Goal: Task Accomplishment & Management: Use online tool/utility

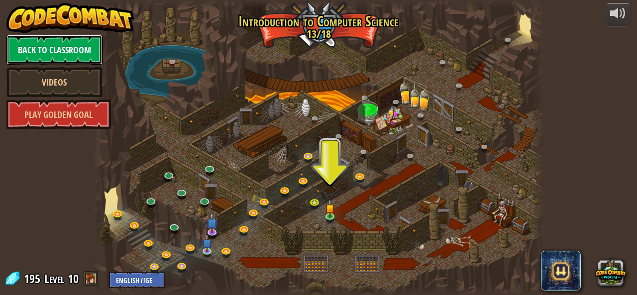
click at [63, 48] on link "Back to Classroom" at bounding box center [54, 50] width 96 height 30
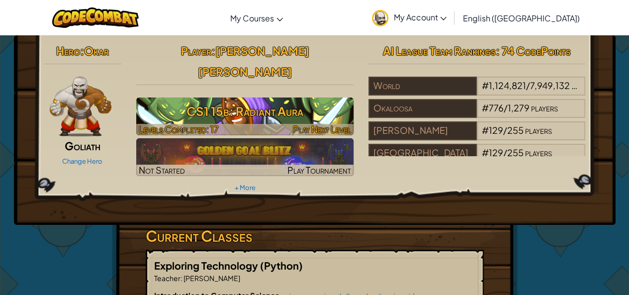
click at [258, 100] on h3 "CS1 15b: Radiant Aura" at bounding box center [244, 111] width 217 height 22
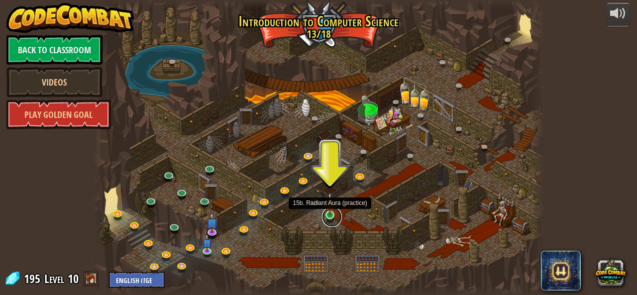
click at [330, 218] on link at bounding box center [332, 217] width 20 height 20
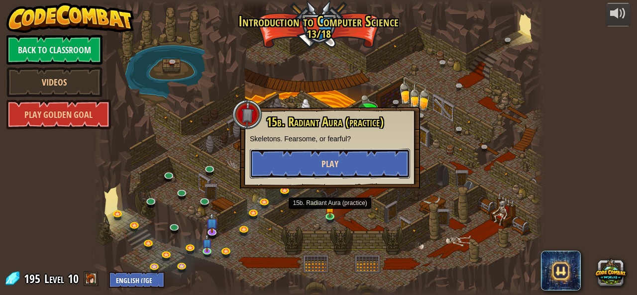
click at [325, 158] on span "Play" at bounding box center [329, 164] width 17 height 12
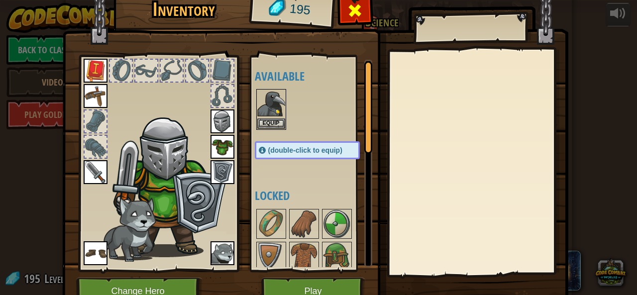
click at [342, 9] on div at bounding box center [354, 13] width 31 height 31
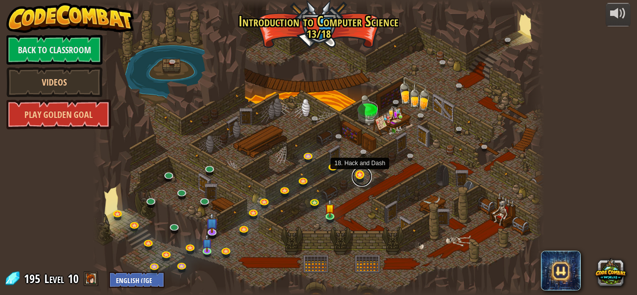
click at [358, 177] on link at bounding box center [362, 177] width 20 height 20
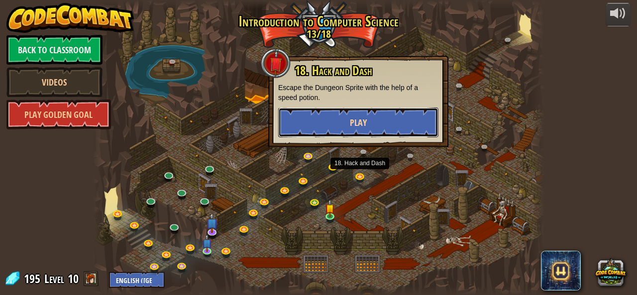
click at [373, 132] on button "Play" at bounding box center [358, 122] width 160 height 30
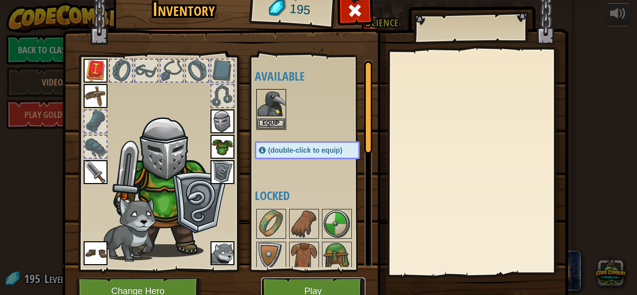
click at [303, 288] on button "Play" at bounding box center [313, 291] width 104 height 27
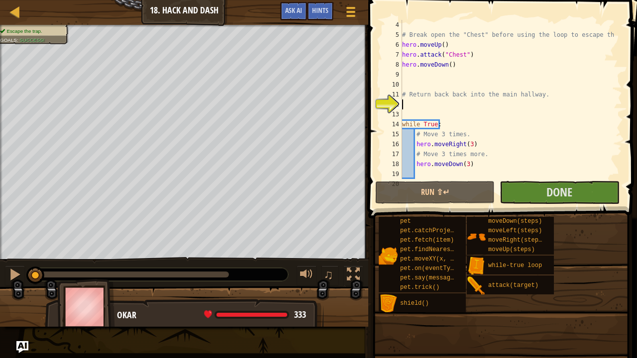
scroll to position [30, 0]
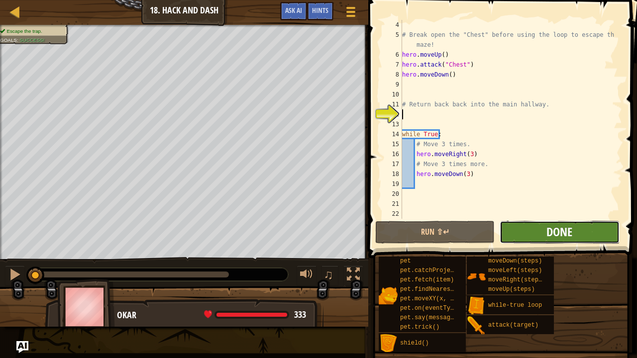
click at [571, 239] on span "Done" at bounding box center [559, 232] width 26 height 16
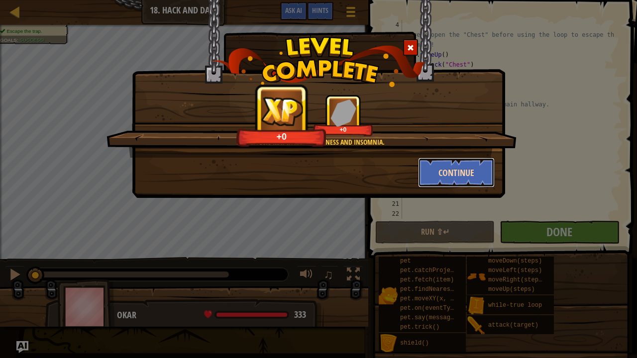
click at [475, 169] on button "Continue" at bounding box center [456, 173] width 77 height 30
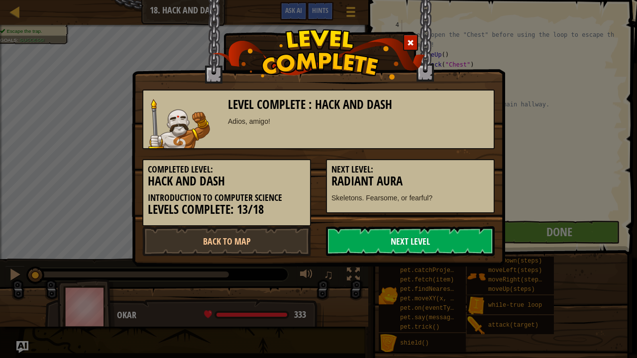
click at [464, 236] on link "Next Level" at bounding box center [410, 241] width 169 height 30
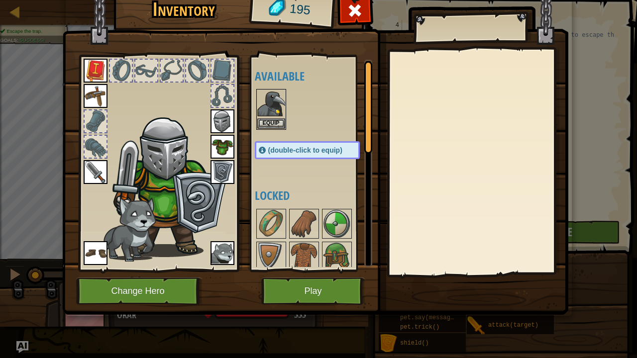
click at [299, 276] on img at bounding box center [315, 134] width 506 height 361
click at [321, 289] on button "Play" at bounding box center [313, 291] width 104 height 27
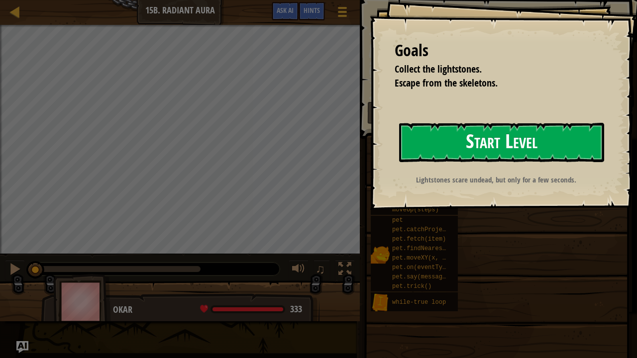
click at [448, 152] on button "Start Level" at bounding box center [501, 142] width 205 height 39
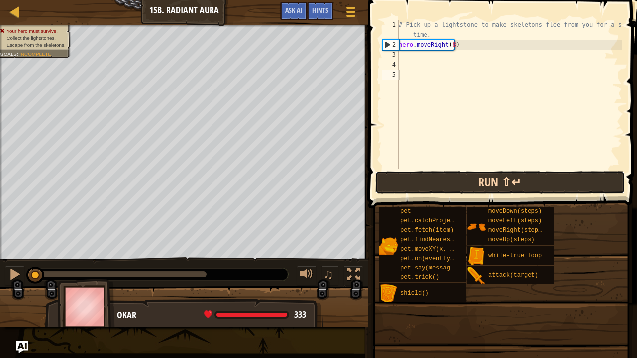
click at [475, 189] on button "Run ⇧↵" at bounding box center [499, 182] width 249 height 23
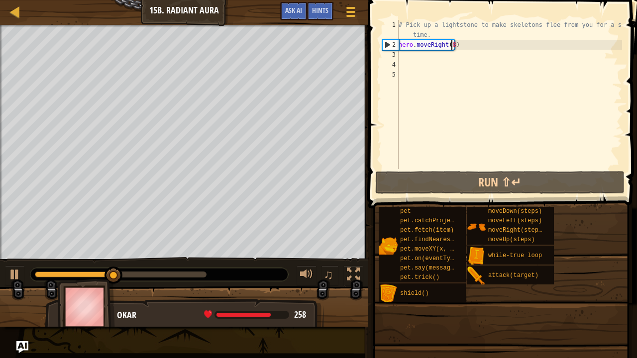
click at [451, 44] on div "# Pick up a lightstone to make skeletons flee from you for a short time. hero .…" at bounding box center [508, 109] width 225 height 179
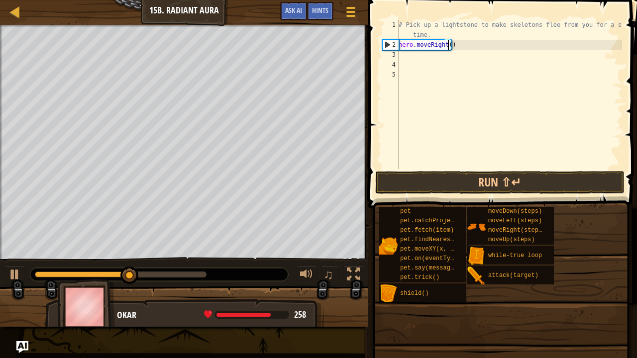
scroll to position [4, 4]
click at [450, 184] on button "Run ⇧↵" at bounding box center [499, 182] width 249 height 23
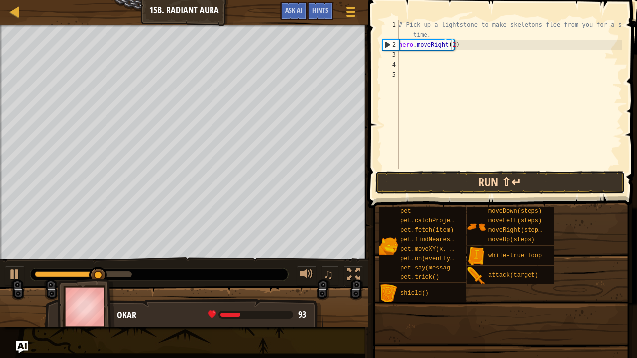
click at [474, 190] on button "Run ⇧↵" at bounding box center [499, 182] width 249 height 23
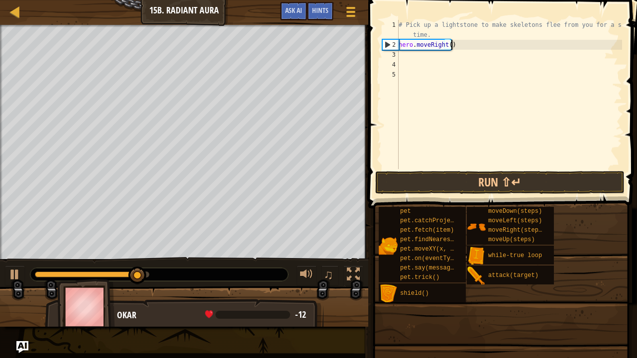
click at [513, 45] on div "# Pick up a lightstone to make skeletons flee from you for a short time. hero .…" at bounding box center [508, 109] width 225 height 179
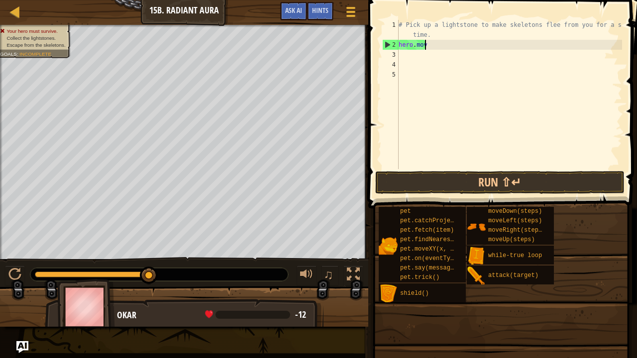
scroll to position [4, 1]
type textarea "h"
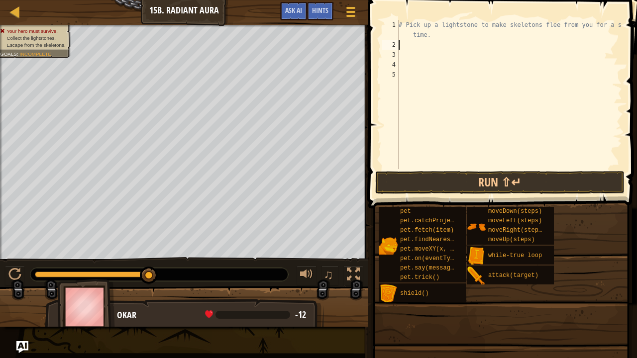
type textarea "h"
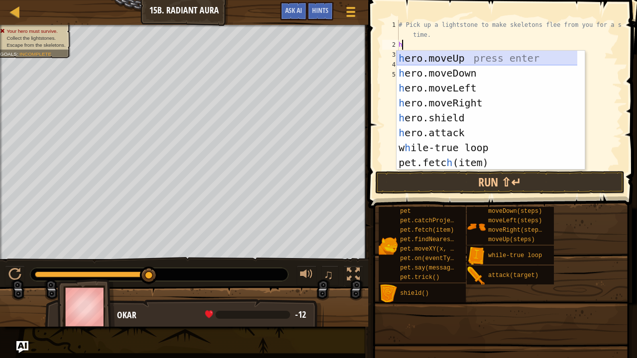
click at [473, 55] on div "h ero.moveUp press enter h ero.moveDown press enter h ero.moveLeft press enter …" at bounding box center [486, 125] width 181 height 149
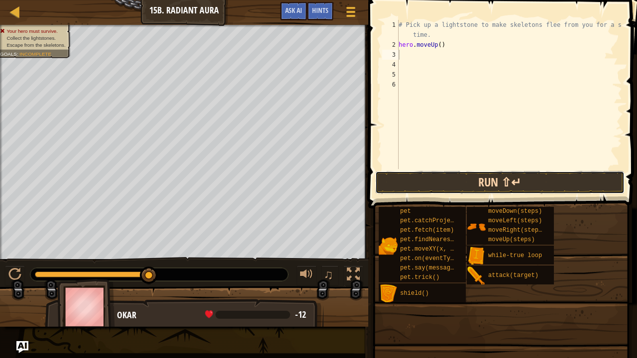
click at [484, 187] on button "Run ⇧↵" at bounding box center [499, 182] width 249 height 23
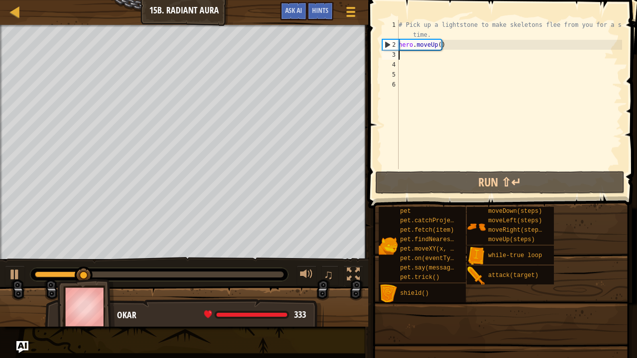
type textarea "h"
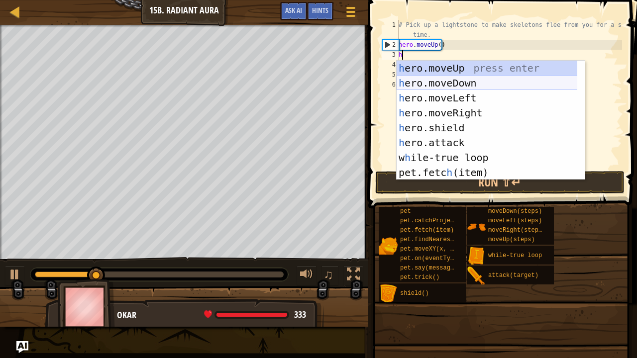
click at [428, 83] on div "h ero.moveUp press enter h ero.moveDown press enter h ero.moveLeft press enter …" at bounding box center [486, 135] width 181 height 149
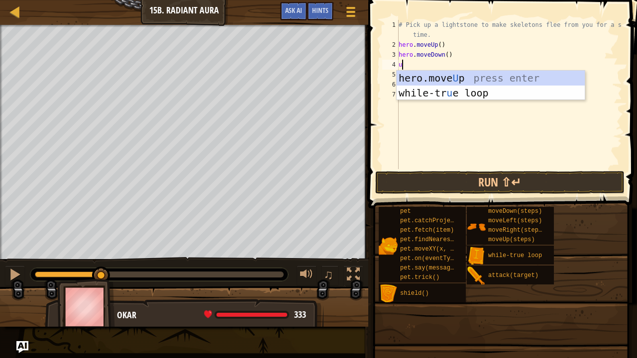
type textarea "u"
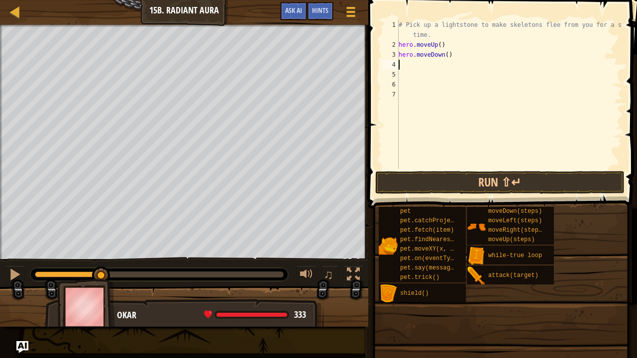
type textarea "h"
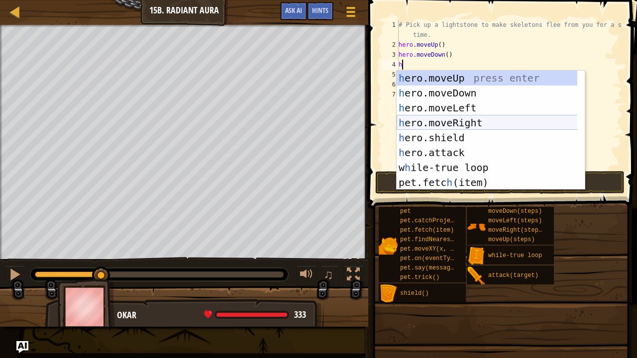
click at [446, 117] on div "h ero.moveUp press enter h ero.moveDown press enter h ero.moveLeft press enter …" at bounding box center [490, 145] width 189 height 149
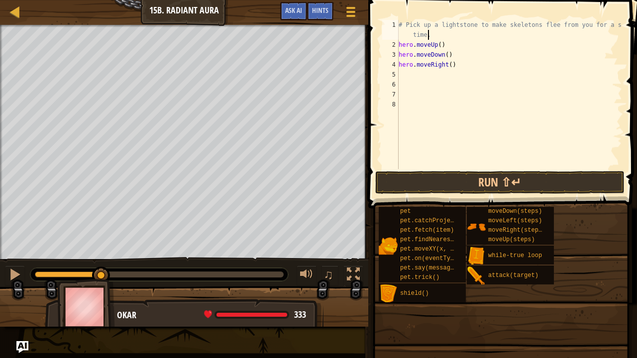
click at [444, 38] on div "# Pick up a lightstone to make skeletons flee from you for a short time. hero .…" at bounding box center [508, 109] width 225 height 179
type textarea "# Pick up a lightstone to make skeletons flee from you for a short time."
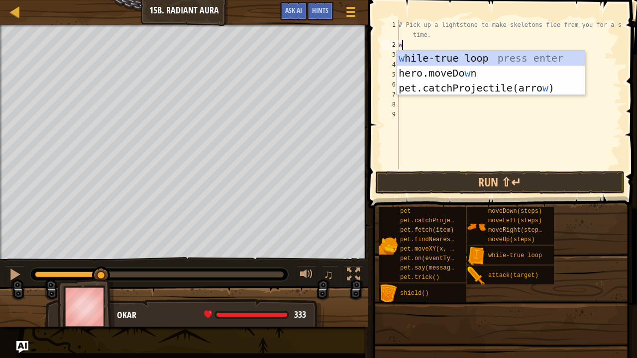
type textarea "wh"
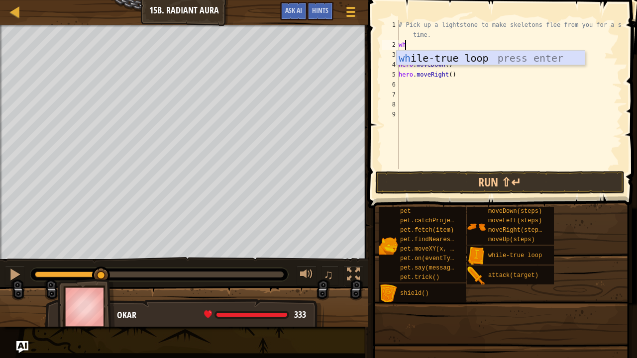
click at [472, 57] on div "wh ile-true loop press enter" at bounding box center [490, 73] width 189 height 45
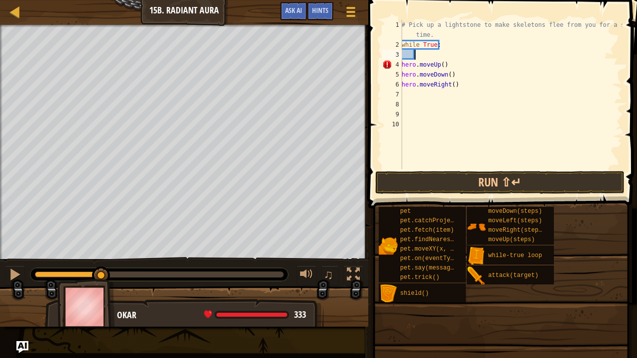
click at [405, 100] on div "# Pick up a lightstone to make skeletons flee from you for a short time. while …" at bounding box center [510, 109] width 222 height 179
click at [407, 94] on div "# Pick up a lightstone to make skeletons flee from you for a short time. while …" at bounding box center [510, 109] width 222 height 179
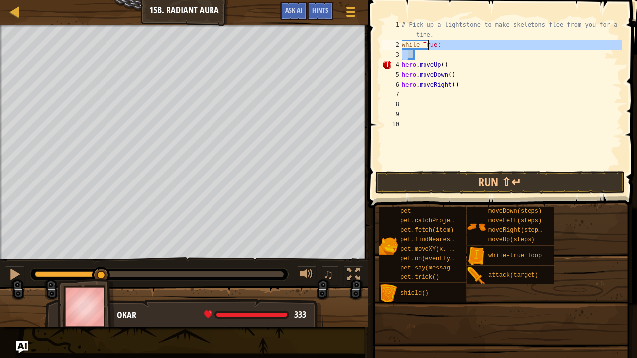
drag, startPoint x: 408, startPoint y: 57, endPoint x: 428, endPoint y: 45, distance: 22.8
click at [428, 45] on div "# Pick up a lightstone to make skeletons flee from you for a short time. while …" at bounding box center [510, 109] width 222 height 179
click at [435, 44] on div "# Pick up a lightstone to make skeletons flee from you for a short time. while …" at bounding box center [510, 94] width 222 height 149
type textarea "while True:"
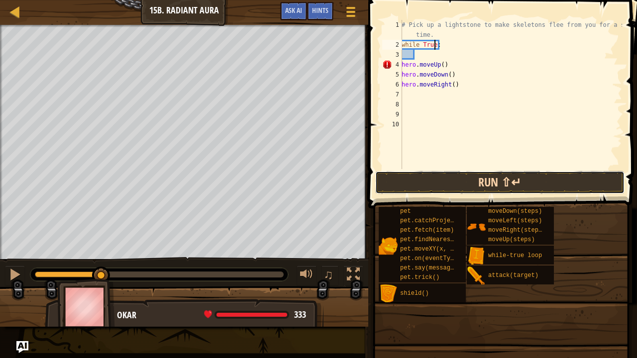
click at [499, 186] on button "Run ⇧↵" at bounding box center [499, 182] width 249 height 23
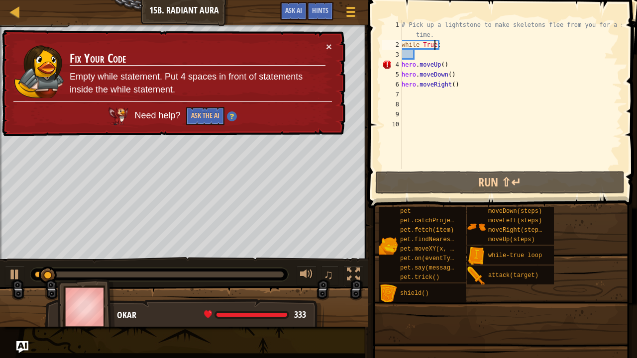
click at [336, 45] on div "× Fix Your Code Empty while statement. Put 4 spaces in front of statements insi…" at bounding box center [172, 83] width 345 height 107
click at [329, 46] on button "×" at bounding box center [329, 46] width 6 height 10
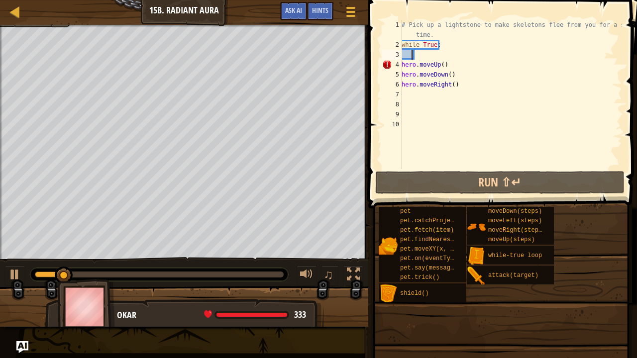
click at [413, 53] on div "# Pick up a lightstone to make skeletons flee from you for a short time. while …" at bounding box center [510, 109] width 222 height 179
click at [415, 51] on div "# Pick up a lightstone to make skeletons flee from you for a short time. while …" at bounding box center [510, 109] width 222 height 179
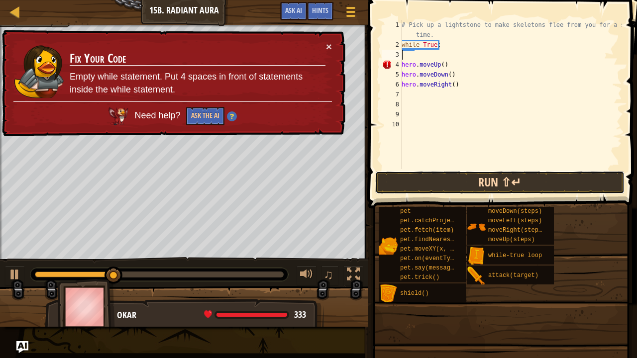
click at [487, 178] on button "Run ⇧↵" at bounding box center [499, 182] width 249 height 23
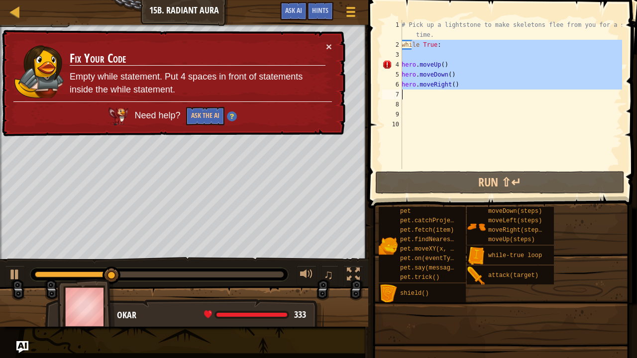
drag, startPoint x: 413, startPoint y: 46, endPoint x: 424, endPoint y: 91, distance: 46.2
click at [424, 91] on div "# Pick up a lightstone to make skeletons flee from you for a short time. while …" at bounding box center [510, 109] width 222 height 179
type textarea "hero.moveRight()"
click at [416, 53] on div "# Pick up a lightstone to make skeletons flee from you for a short time. while …" at bounding box center [510, 94] width 222 height 149
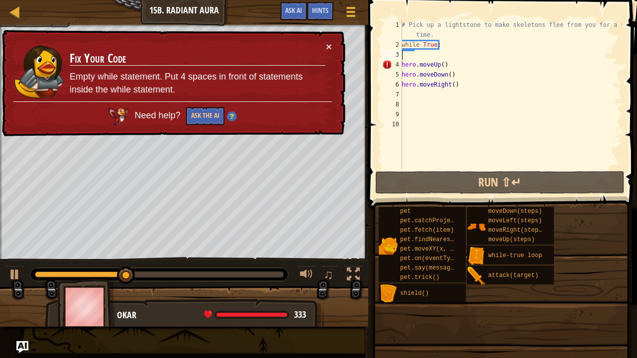
click at [444, 42] on div "# Pick up a lightstone to make skeletons flee from you for a short time. while …" at bounding box center [510, 109] width 222 height 179
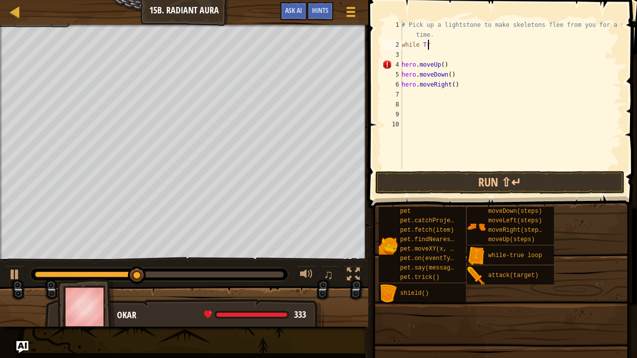
type textarea "w"
click at [414, 57] on div "# Pick up a lightstone to make skeletons flee from you for a short time. hero .…" at bounding box center [510, 109] width 222 height 179
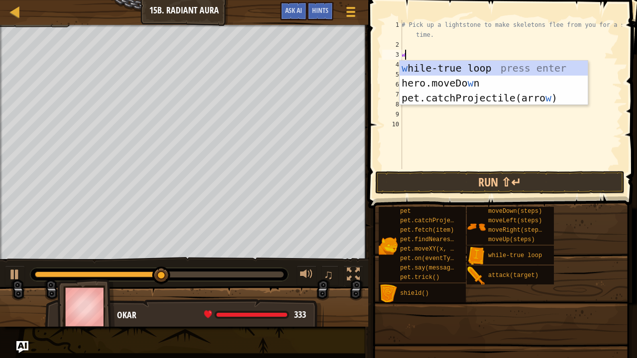
type textarea "wh"
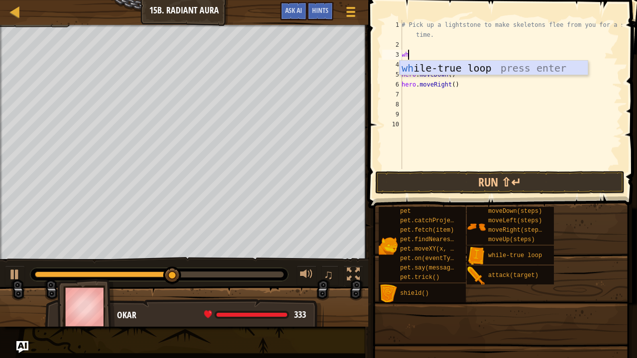
click at [479, 68] on div "wh ile-true loop press enter" at bounding box center [493, 83] width 189 height 45
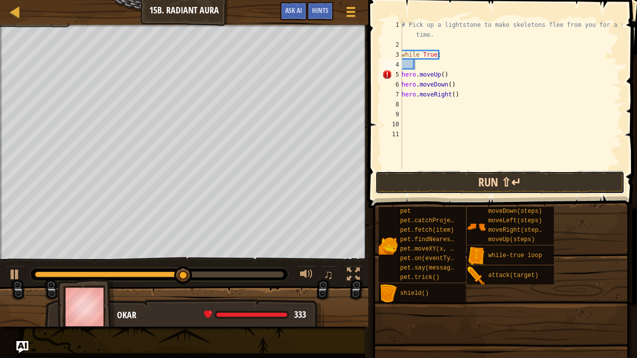
click at [455, 176] on button "Run ⇧↵" at bounding box center [499, 182] width 249 height 23
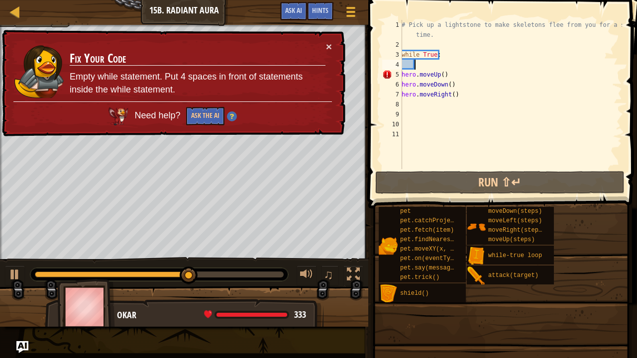
click at [402, 79] on div "# Pick up a lightstone to make skeletons flee from you for a short time. while …" at bounding box center [510, 109] width 222 height 179
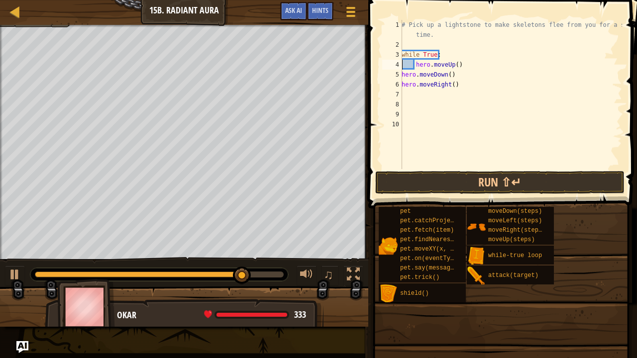
click at [402, 61] on div "# Pick up a lightstone to make skeletons flee from you for a short time. while …" at bounding box center [510, 109] width 222 height 179
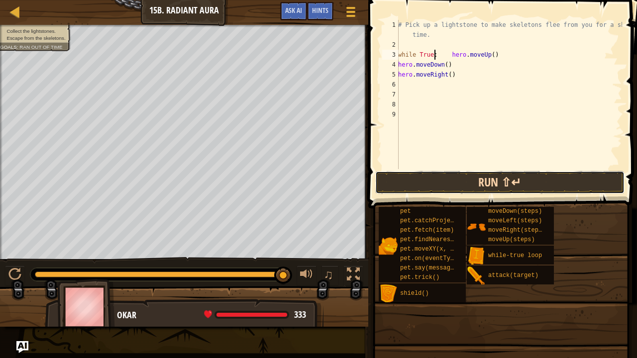
click at [478, 174] on button "Run ⇧↵" at bounding box center [499, 182] width 249 height 23
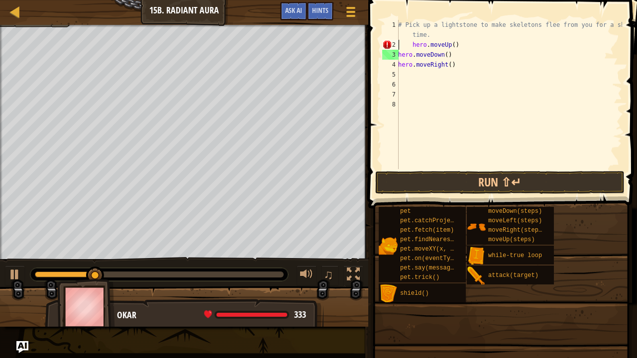
click at [413, 45] on div "# Pick up a lightstone to make skeletons flee from you for a short time. hero .…" at bounding box center [509, 109] width 226 height 179
click at [407, 47] on div "# Pick up a lightstone to make skeletons flee from you for a short time. hero .…" at bounding box center [509, 109] width 226 height 179
click at [430, 34] on div "# Pick up a lightstone to make skeletons flee from you for a short time. hero .…" at bounding box center [509, 109] width 226 height 179
type textarea "# Pick up a lightstone to make skeletons flee from you for a short time."
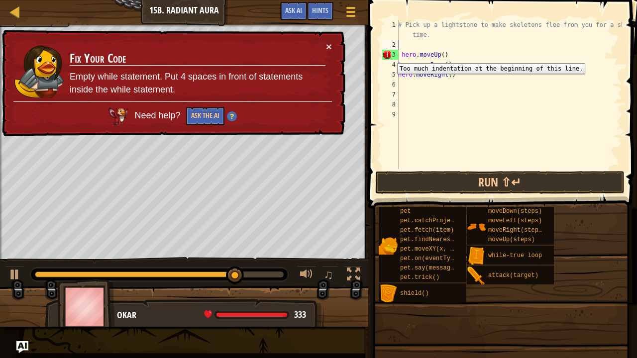
drag, startPoint x: 389, startPoint y: 56, endPoint x: 400, endPoint y: 69, distance: 16.6
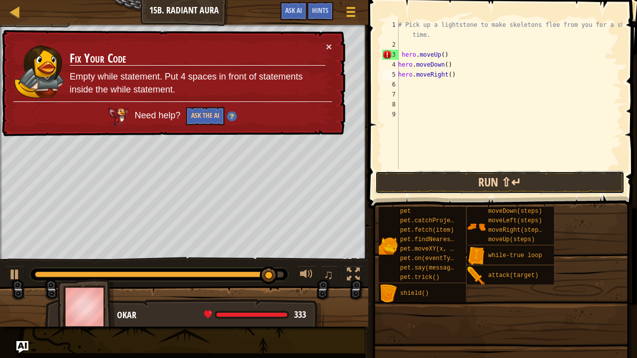
click at [431, 179] on button "Run ⇧↵" at bounding box center [499, 182] width 249 height 23
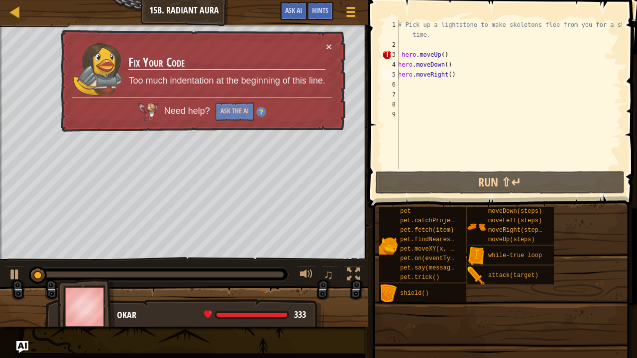
click at [400, 55] on div "# Pick up a lightstone to make skeletons flee from you for a short time. hero .…" at bounding box center [509, 109] width 226 height 179
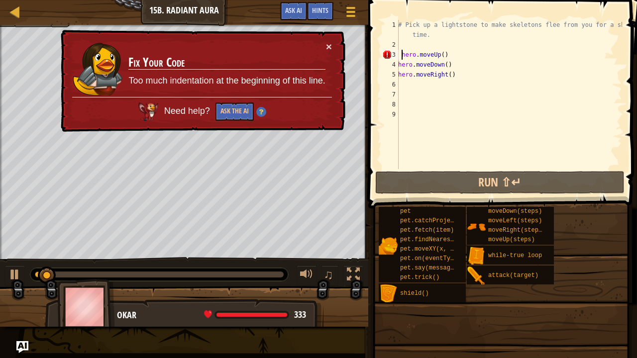
type textarea "hero.moveUp()"
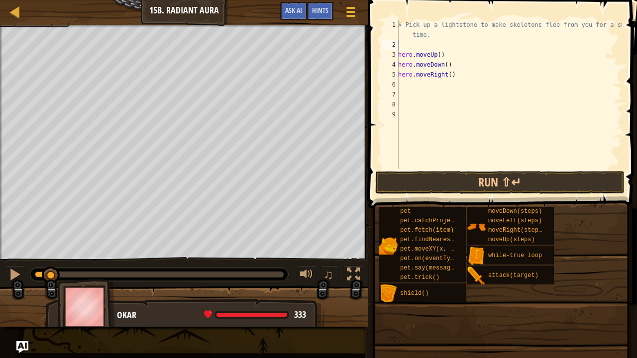
click at [407, 49] on div "# Pick up a lightstone to make skeletons flee from you for a short time. hero .…" at bounding box center [509, 109] width 226 height 179
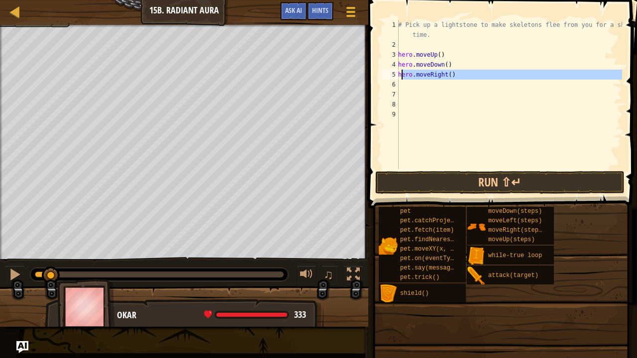
click at [402, 79] on div "# Pick up a lightstone to make skeletons flee from you for a short time. hero .…" at bounding box center [509, 109] width 226 height 179
type textarea "hero.moveRight()"
click at [403, 49] on div "# Pick up a lightstone to make skeletons flee from you for a short time. hero .…" at bounding box center [509, 109] width 226 height 179
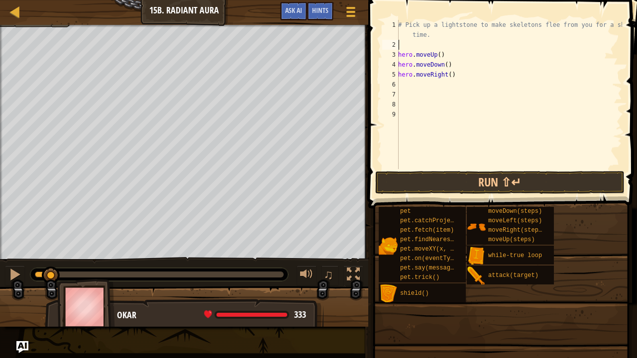
type textarea "w"
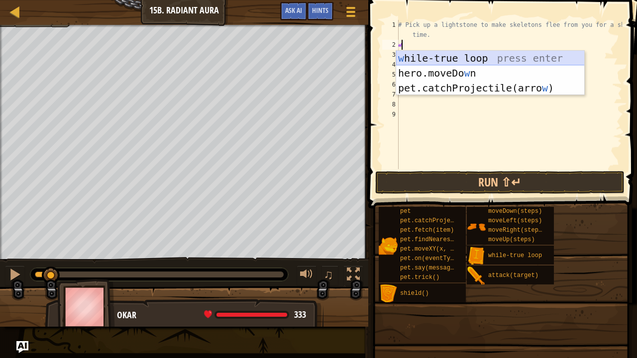
click at [503, 51] on div "w [PERSON_NAME]-true loop press enter hero.moveDo w n press enter pet.catchProj…" at bounding box center [490, 88] width 189 height 75
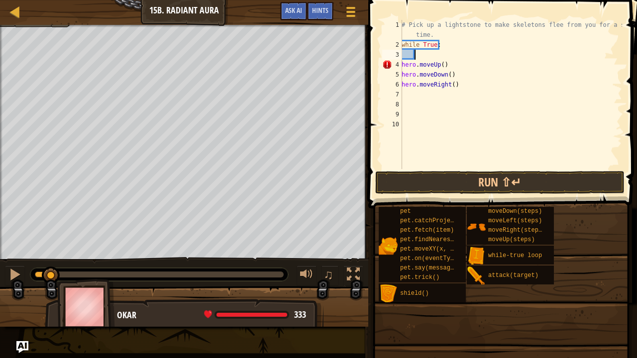
click at [452, 85] on div "# Pick up a lightstone to make skeletons flee from you for a short time. while …" at bounding box center [510, 109] width 222 height 179
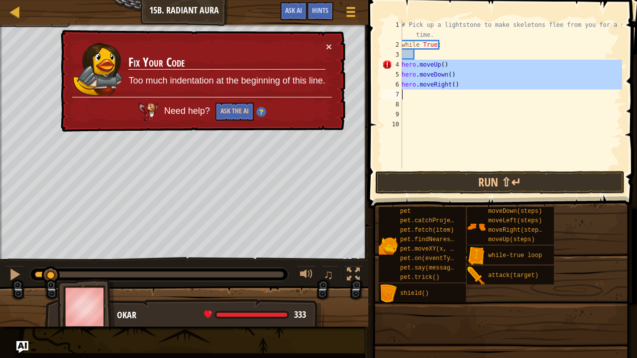
drag, startPoint x: 400, startPoint y: 63, endPoint x: 411, endPoint y: 82, distance: 21.8
click at [411, 82] on div "hero.moveRight() 1 2 3 4 5 6 7 8 9 10 # Pick up a lightstone to make skeletons …" at bounding box center [501, 94] width 242 height 149
type textarea "hero.moveRight()"
click at [455, 53] on div "# Pick up a lightstone to make skeletons flee from you for a short time. while …" at bounding box center [510, 109] width 222 height 179
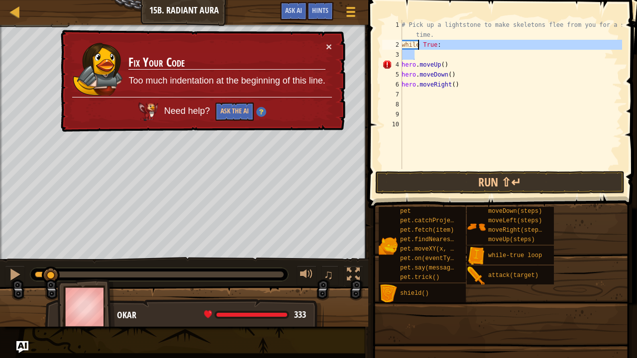
drag, startPoint x: 416, startPoint y: 53, endPoint x: 419, endPoint y: 48, distance: 5.6
click at [419, 48] on div "# Pick up a lightstone to make skeletons flee from you for a short time. while …" at bounding box center [510, 109] width 222 height 179
type textarea "while True:"
click at [419, 52] on div "# Pick up a lightstone to make skeletons flee from you for a short time. while …" at bounding box center [510, 94] width 222 height 149
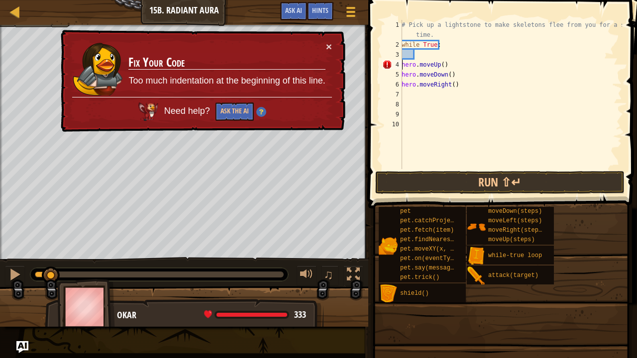
click at [402, 64] on div "# Pick up a lightstone to make skeletons flee from you for a short time. while …" at bounding box center [510, 109] width 222 height 179
type textarea "hero.moveUp()"
drag, startPoint x: 404, startPoint y: 66, endPoint x: 409, endPoint y: 64, distance: 5.2
click at [409, 64] on div "# Pick up a lightstone to make skeletons flee from you for a short time. while …" at bounding box center [510, 109] width 222 height 179
click at [410, 64] on div "# Pick up a lightstone to make skeletons flee from you for a short time. while …" at bounding box center [510, 109] width 222 height 179
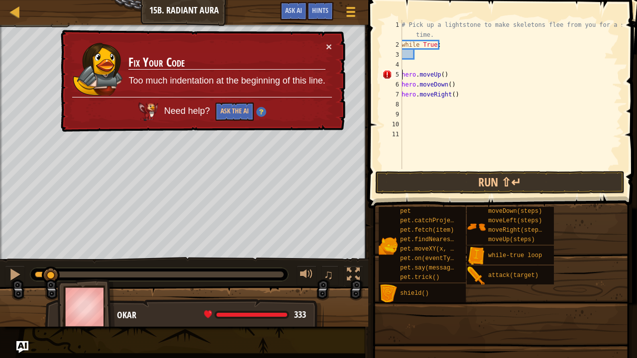
click at [402, 76] on div "# Pick up a lightstone to make skeletons flee from you for a short time. while …" at bounding box center [510, 109] width 222 height 179
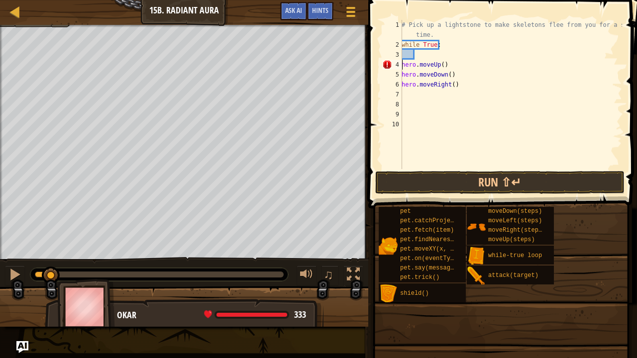
click at [437, 43] on div "# Pick up a lightstone to make skeletons flee from you for a short time. while …" at bounding box center [510, 109] width 222 height 179
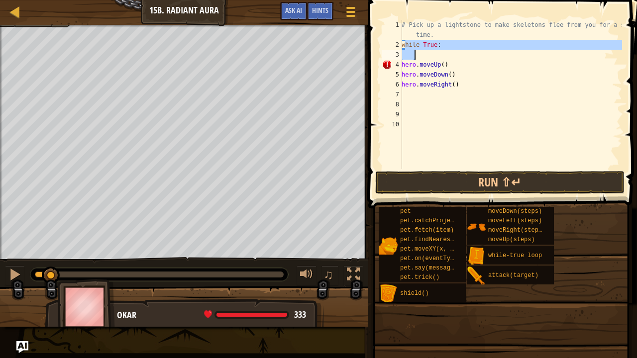
drag, startPoint x: 403, startPoint y: 46, endPoint x: 416, endPoint y: 53, distance: 14.5
click at [425, 52] on div "# Pick up a lightstone to make skeletons flee from you for a short time. while …" at bounding box center [510, 109] width 222 height 179
click at [403, 46] on div "# Pick up a lightstone to make skeletons flee from you for a short time. while …" at bounding box center [510, 109] width 222 height 179
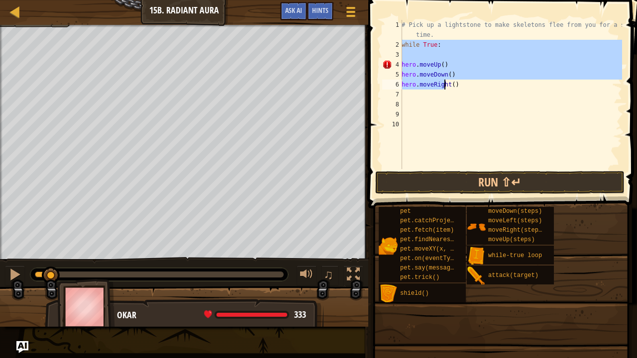
drag, startPoint x: 403, startPoint y: 45, endPoint x: 444, endPoint y: 85, distance: 57.0
click at [444, 85] on div "# Pick up a lightstone to make skeletons flee from you for a short time. while …" at bounding box center [510, 109] width 222 height 179
click at [458, 83] on div "# Pick up a lightstone to make skeletons flee from you for a short time. while …" at bounding box center [510, 109] width 222 height 179
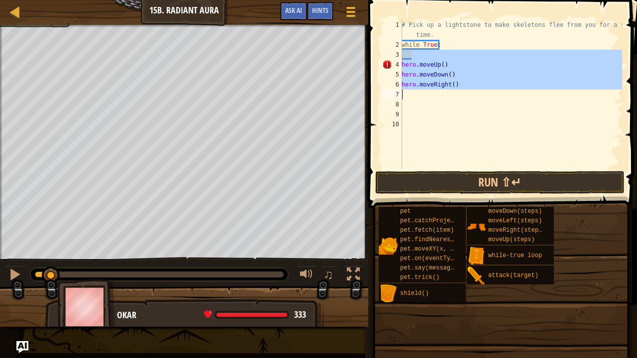
drag, startPoint x: 411, startPoint y: 58, endPoint x: 455, endPoint y: 92, distance: 55.0
click at [455, 92] on div "# Pick up a lightstone to make skeletons flee from you for a short time. while …" at bounding box center [510, 109] width 222 height 179
type textarea "hero.moveRight()"
click at [455, 92] on div "# Pick up a lightstone to make skeletons flee from you for a short time. while …" at bounding box center [510, 94] width 222 height 149
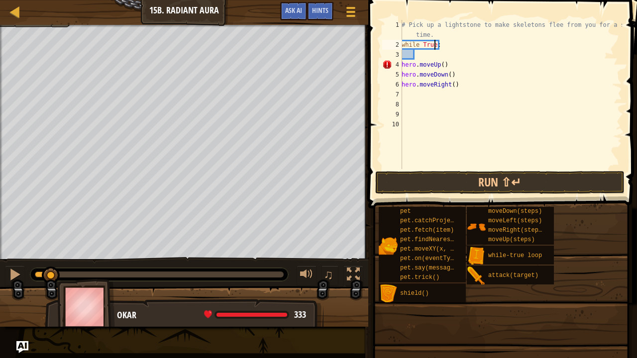
click at [435, 47] on div "# Pick up a lightstone to make skeletons flee from you for a short time. while …" at bounding box center [510, 109] width 222 height 179
type textarea "while True:"
click at [438, 47] on div "# Pick up a lightstone to make skeletons flee from you for a short time. while …" at bounding box center [510, 109] width 222 height 179
type textarea "hero.moveRight()"
type textarea ":"
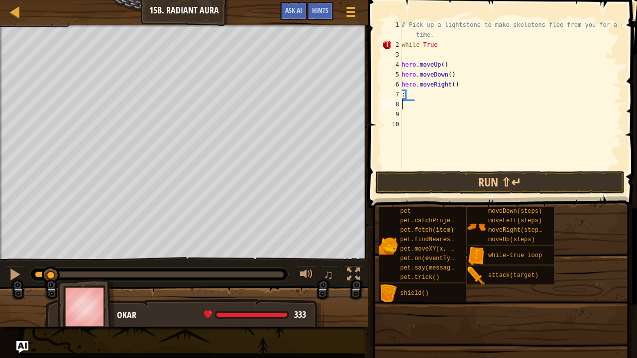
click at [426, 100] on div "# Pick up a lightstone to make skeletons flee from you for a short time. while …" at bounding box center [510, 109] width 222 height 179
click at [426, 179] on button "Run ⇧↵" at bounding box center [499, 182] width 249 height 23
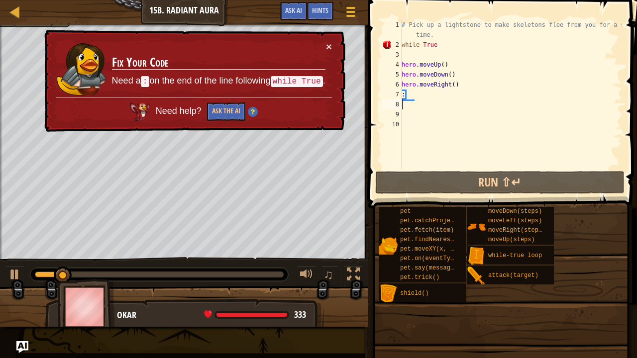
click at [425, 98] on div "# Pick up a lightstone to make skeletons flee from you for a short time. while …" at bounding box center [510, 109] width 222 height 179
type textarea ":"
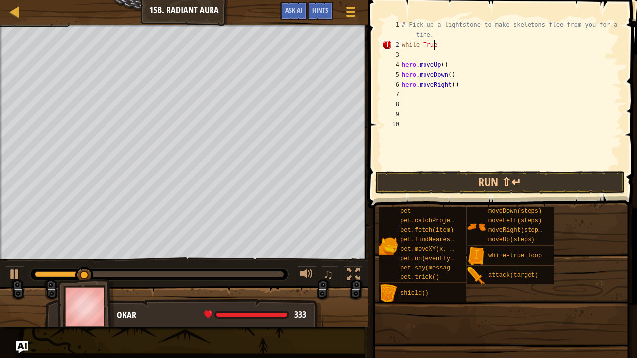
click at [448, 40] on div "# Pick up a lightstone to make skeletons flee from you for a short time. while …" at bounding box center [510, 109] width 222 height 179
type textarea "w"
click at [450, 166] on div "# Pick up a lightstone to make skeletons flee from you for a short time. hero .…" at bounding box center [510, 109] width 222 height 179
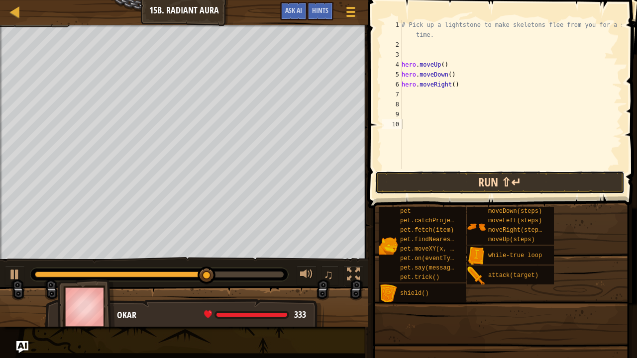
click at [448, 175] on button "Run ⇧↵" at bounding box center [499, 182] width 249 height 23
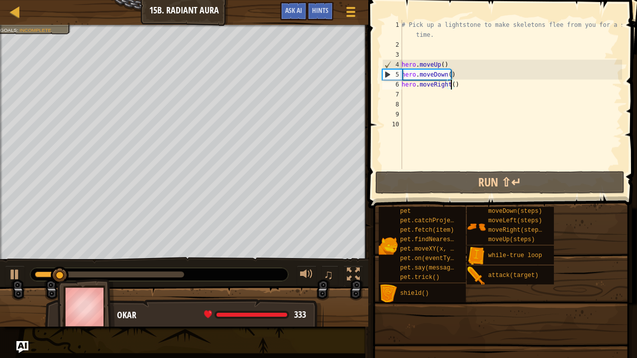
click at [449, 87] on div "# Pick up a lightstone to make skeletons flee from you for a short time. hero .…" at bounding box center [510, 109] width 222 height 179
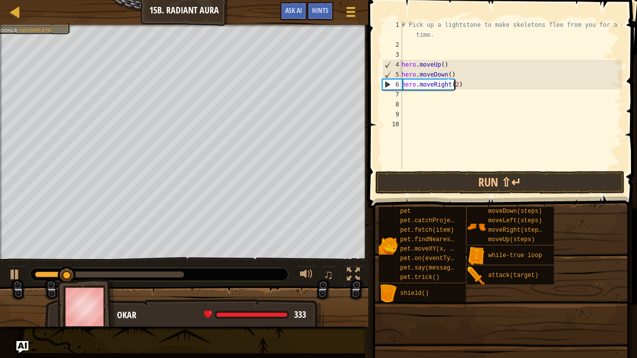
scroll to position [4, 4]
type textarea "hero.moveRight(2)"
click at [487, 179] on button "Run ⇧↵" at bounding box center [499, 182] width 249 height 23
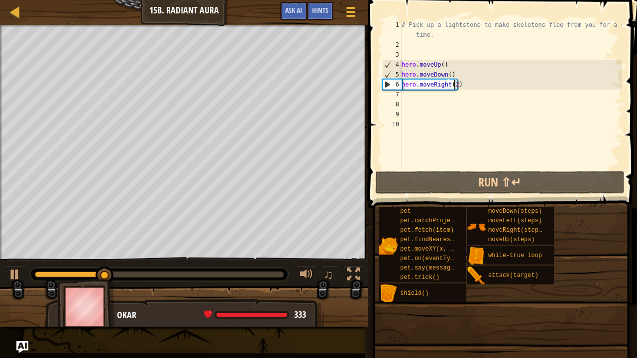
click at [427, 57] on div "# Pick up a lightstone to make skeletons flee from you for a short time. hero .…" at bounding box center [510, 109] width 222 height 179
type textarea "w"
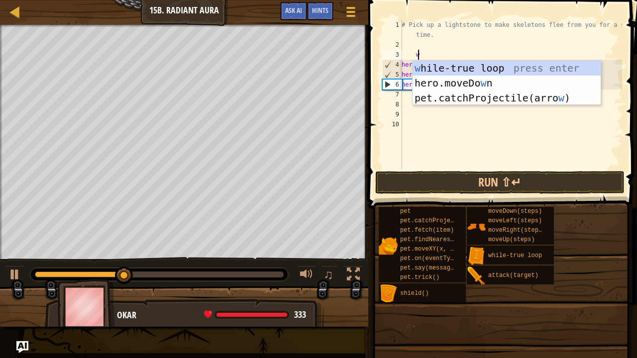
scroll to position [4, 1]
click at [437, 0] on body "Map Introduction to Computer Science 15b. Radiant Aura Game Menu Done Hints Ask…" at bounding box center [318, 0] width 637 height 0
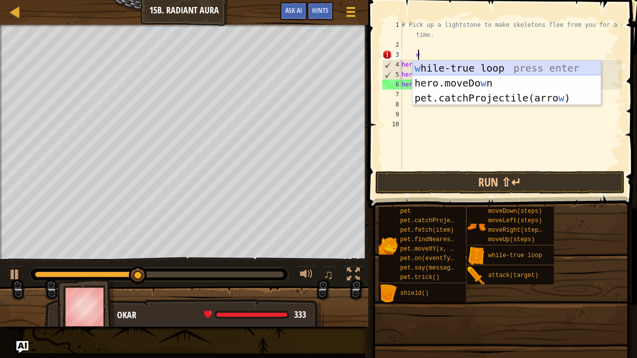
click at [453, 63] on div "w [PERSON_NAME]-true loop press enter hero.moveDo w n press enter pet.catchProj…" at bounding box center [506, 98] width 189 height 75
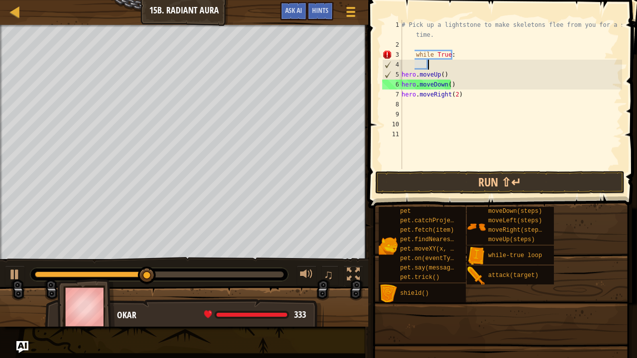
click at [414, 101] on div "# Pick up a lightstone to make skeletons flee from you for a short time. while …" at bounding box center [510, 109] width 222 height 179
type textarea "w"
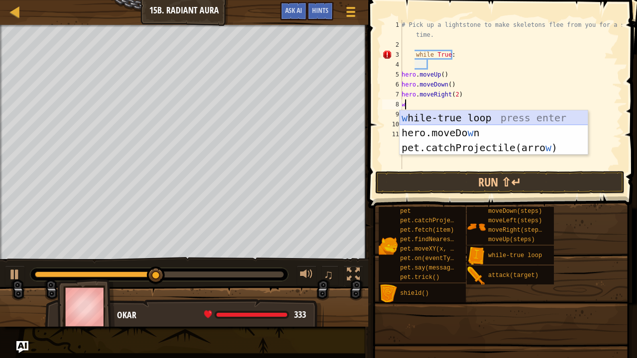
click at [422, 119] on div "w [PERSON_NAME]-true loop press enter hero.moveDo w n press enter pet.catchProj…" at bounding box center [493, 147] width 189 height 75
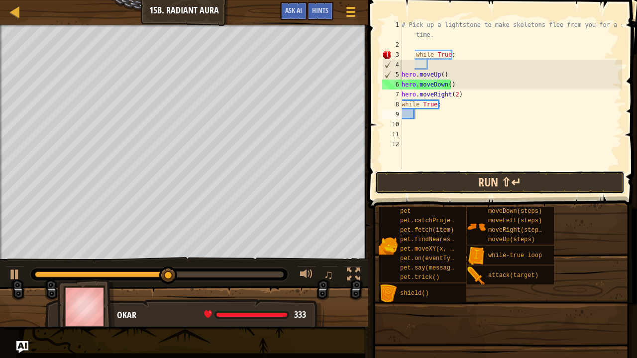
click at [452, 174] on button "Run ⇧↵" at bounding box center [499, 182] width 249 height 23
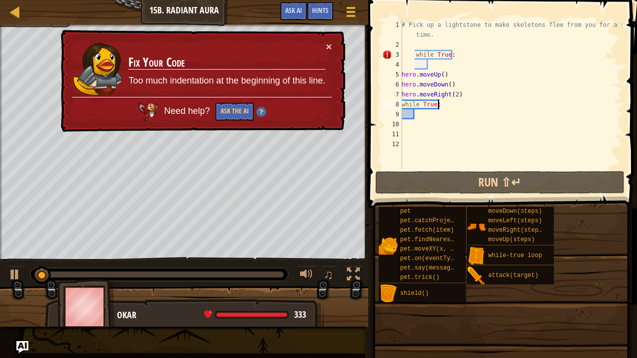
click at [437, 103] on div "# Pick up a lightstone to make skeletons flee from you for a short time. while …" at bounding box center [510, 109] width 222 height 179
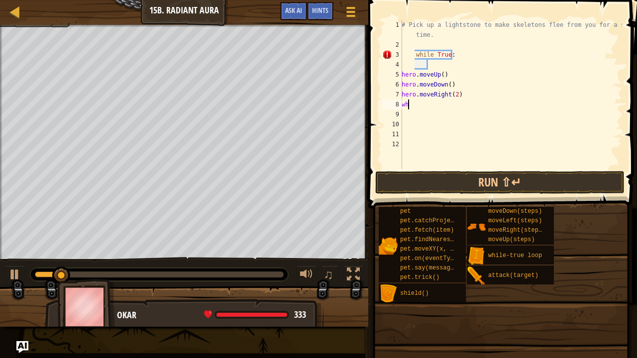
type textarea "w"
click at [518, 171] on button "Run ⇧↵" at bounding box center [499, 182] width 249 height 23
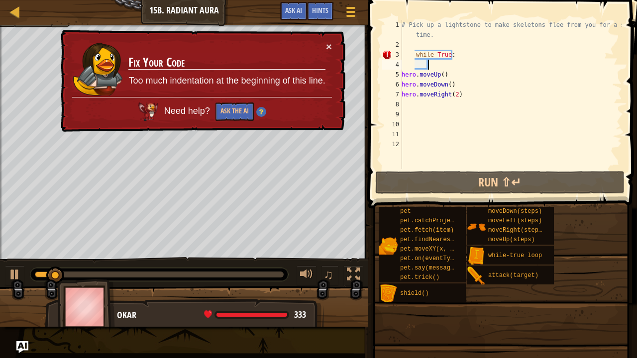
click at [432, 63] on div "# Pick up a lightstone to make skeletons flee from you for a short time. while …" at bounding box center [510, 109] width 222 height 179
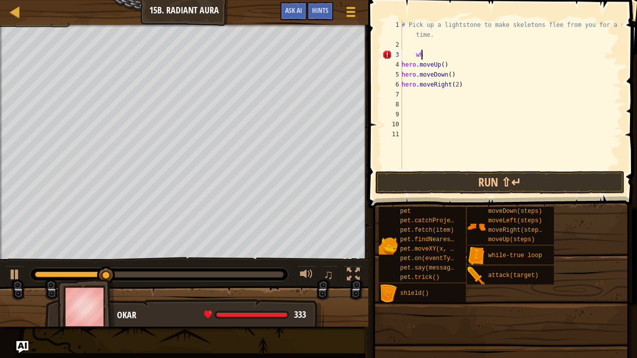
type textarea "w"
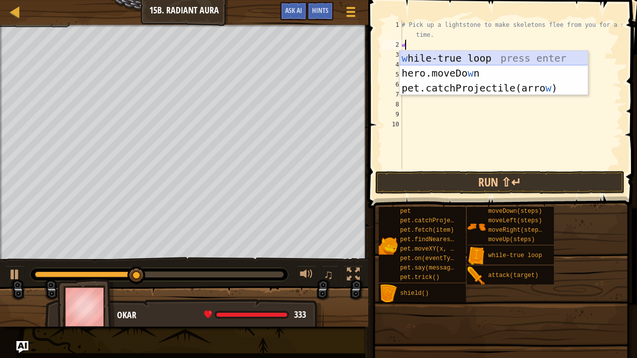
click at [525, 54] on div "w [PERSON_NAME]-true loop press enter hero.moveDo w n press enter pet.catchProj…" at bounding box center [493, 88] width 189 height 75
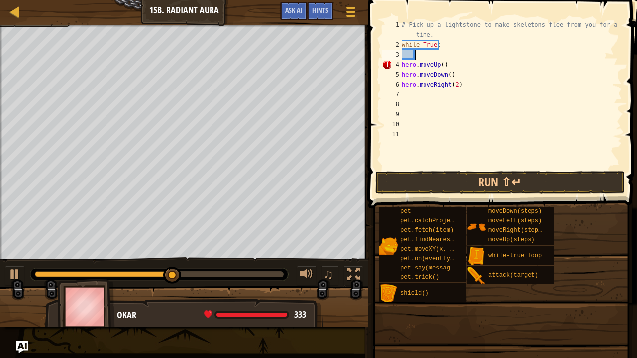
click at [403, 63] on div "# Pick up a lightstone to make skeletons flee from you for a short time. while …" at bounding box center [510, 109] width 222 height 179
click at [403, 65] on div "# Pick up a lightstone to make skeletons flee from you for a short time. while …" at bounding box center [510, 109] width 222 height 179
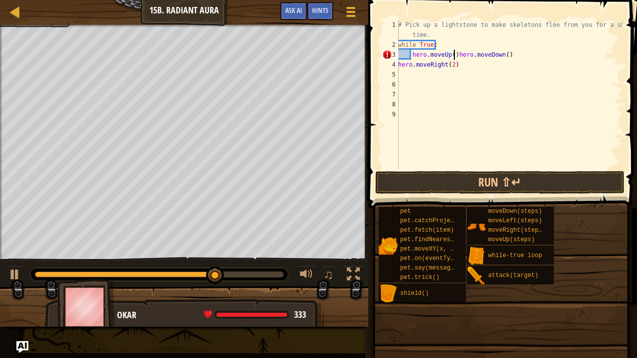
click at [398, 63] on div "# Pick up a lightstone to make skeletons flee from you for a short time. while …" at bounding box center [509, 109] width 226 height 179
type textarea "hero.moveUp()hero.moveDown()hero.moveRight(2)"
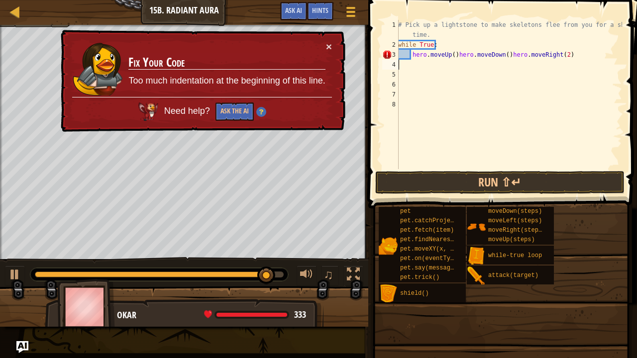
drag, startPoint x: 409, startPoint y: 60, endPoint x: 436, endPoint y: 60, distance: 26.9
click at [436, 60] on div "# Pick up a lightstone to make skeletons flee from you for a short time. while …" at bounding box center [509, 109] width 226 height 179
click at [409, 51] on div "# Pick up a lightstone to make skeletons flee from you for a short time. while …" at bounding box center [509, 109] width 226 height 179
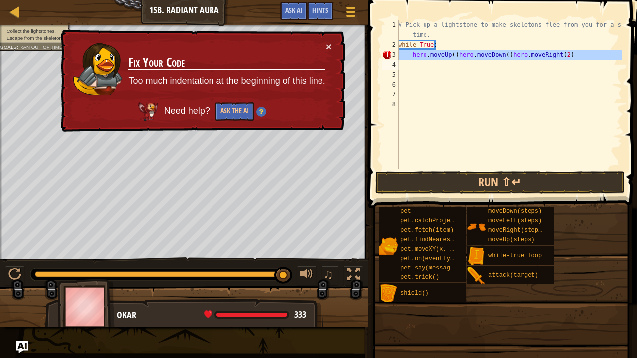
drag, startPoint x: 409, startPoint y: 51, endPoint x: 573, endPoint y: 64, distance: 164.7
click at [573, 64] on div "# Pick up a lightstone to make skeletons flee from you for a short time. while …" at bounding box center [509, 109] width 226 height 179
type textarea "hero.moveUp()hero.moveDown()hero.moveRight(2)"
click at [449, 195] on span at bounding box center [503, 90] width 277 height 238
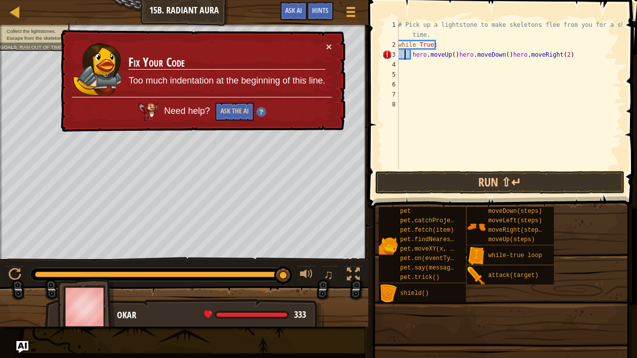
drag, startPoint x: 405, startPoint y: 50, endPoint x: 419, endPoint y: 53, distance: 14.1
click at [419, 53] on div "# Pick up a lightstone to make skeletons flee from you for a short time. while …" at bounding box center [509, 109] width 226 height 179
click at [405, 52] on div "# Pick up a lightstone to make skeletons flee from you for a short time. while …" at bounding box center [509, 94] width 226 height 149
click at [401, 52] on div "# Pick up a lightstone to make skeletons flee from you for a short time. while …" at bounding box center [509, 109] width 226 height 179
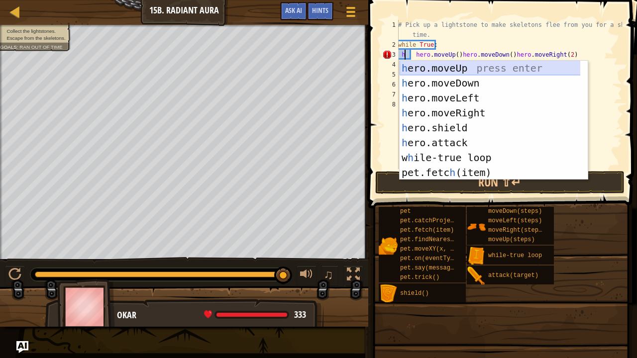
click at [434, 68] on div "h ero.moveUp press enter h ero.moveDown press enter h ero.moveLeft press enter …" at bounding box center [489, 135] width 181 height 149
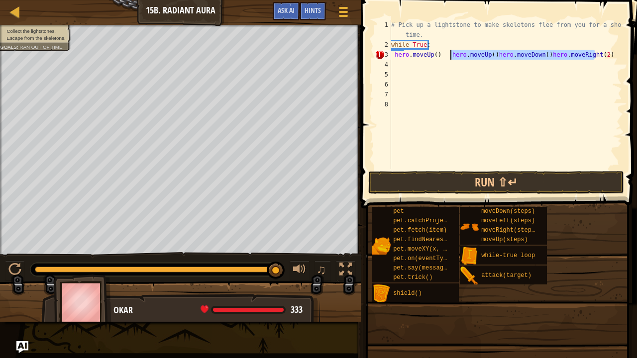
drag, startPoint x: 603, startPoint y: 51, endPoint x: 448, endPoint y: 53, distance: 154.7
click at [448, 53] on div "# Pick up a lightstone to make skeletons flee from you for a short time. while …" at bounding box center [505, 109] width 233 height 179
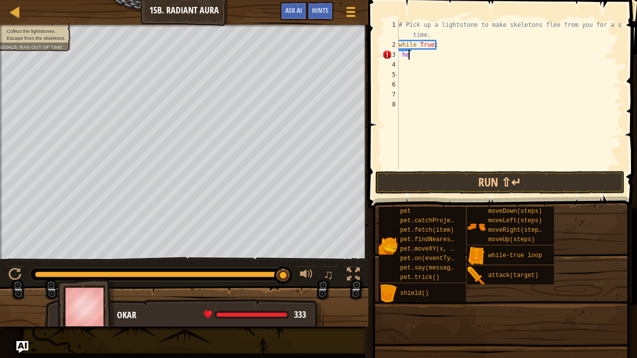
type textarea "h"
type textarea "w"
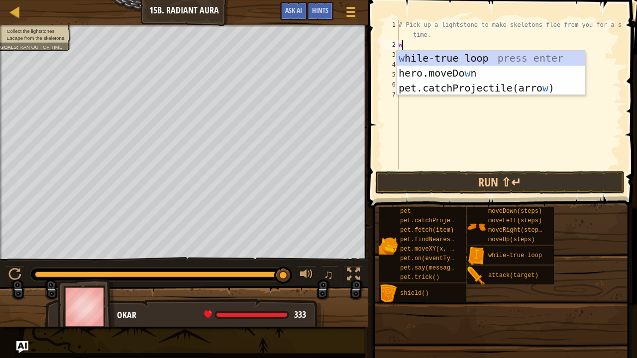
type textarea "wh"
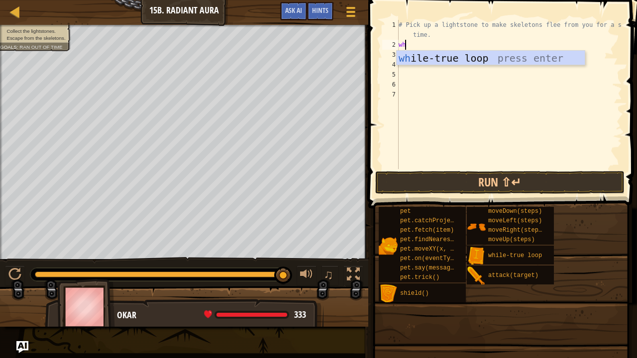
click at [447, 54] on div "wh ile-true loop press enter" at bounding box center [490, 73] width 189 height 45
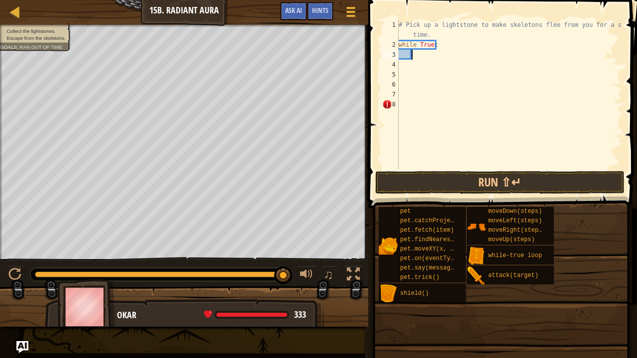
click at [409, 53] on div "# Pick up a lightstone to make skeletons flee from you for a short time. while …" at bounding box center [508, 109] width 225 height 179
click at [401, 54] on div "# Pick up a lightstone to make skeletons flee from you for a short time. while …" at bounding box center [508, 109] width 225 height 179
type textarea "h"
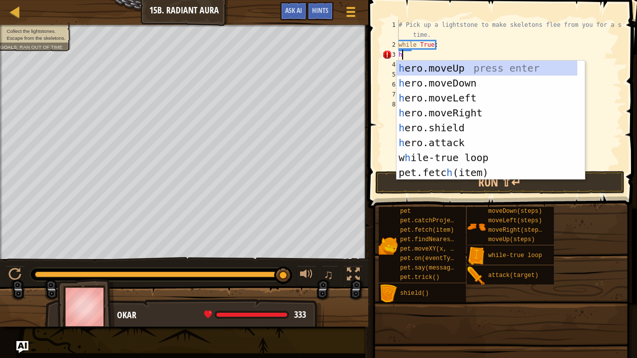
click at [420, 64] on div "h ero.moveUp press enter h ero.moveDown press enter h ero.moveLeft press enter …" at bounding box center [490, 135] width 189 height 149
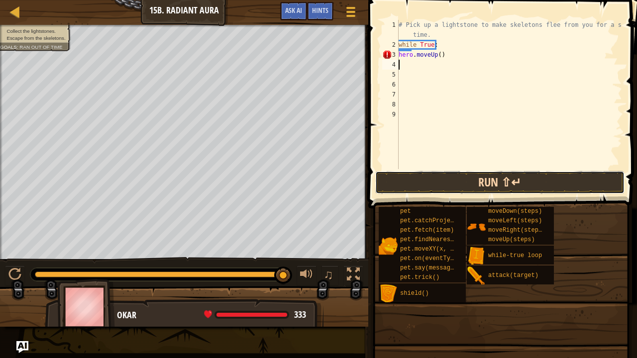
click at [471, 179] on button "Run ⇧↵" at bounding box center [499, 182] width 249 height 23
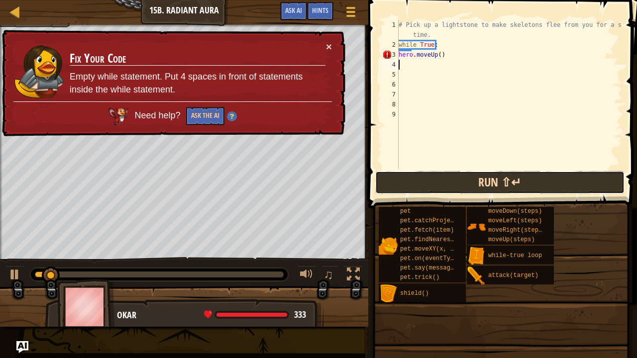
click at [471, 179] on button "Run ⇧↵" at bounding box center [499, 182] width 249 height 23
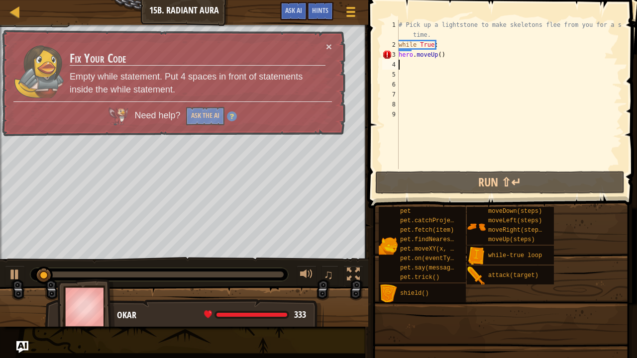
click at [430, 60] on div "# Pick up a lightstone to make skeletons flee from you for a short time. while …" at bounding box center [508, 109] width 225 height 179
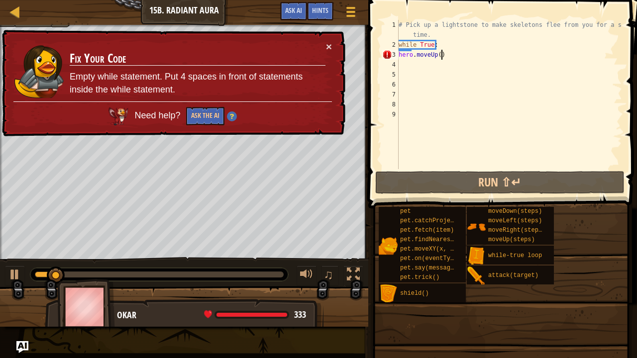
click at [451, 51] on div "# Pick up a lightstone to make skeletons flee from you for a short time. while …" at bounding box center [508, 109] width 225 height 179
click at [326, 46] on button "×" at bounding box center [329, 46] width 6 height 10
click at [326, 44] on button "×" at bounding box center [328, 44] width 6 height 10
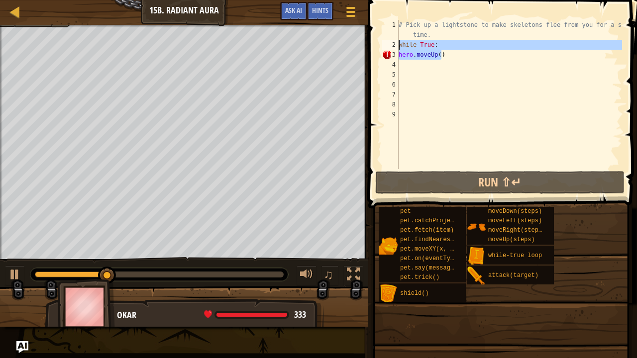
click at [363, 44] on div "Map Introduction to Computer Science 15b. Radiant Aura Game Menu Done Hints Ask…" at bounding box center [318, 179] width 637 height 358
type textarea "while True: hero.moveUp()"
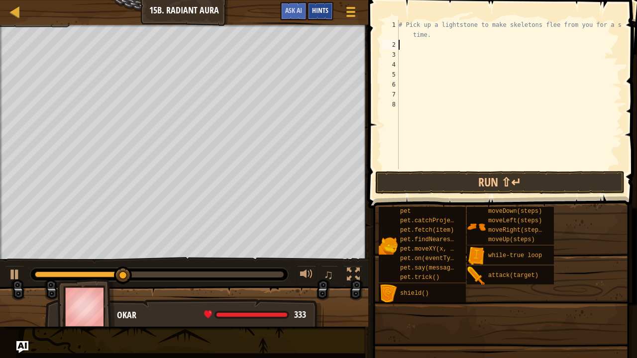
click at [320, 9] on span "Hints" at bounding box center [320, 9] width 16 height 9
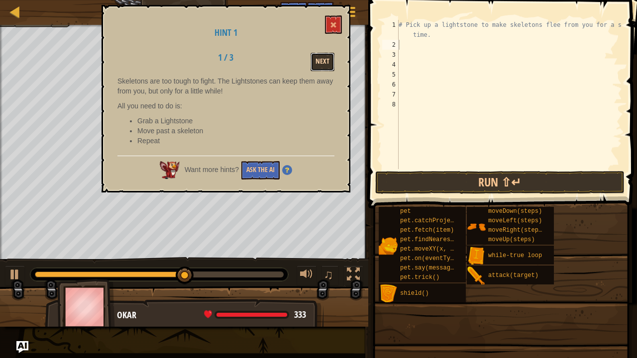
click at [323, 56] on button "Next" at bounding box center [322, 62] width 24 height 18
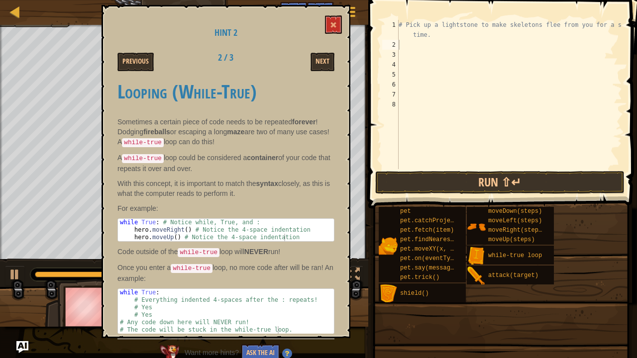
scroll to position [5, 0]
click at [335, 23] on span at bounding box center [333, 24] width 7 height 7
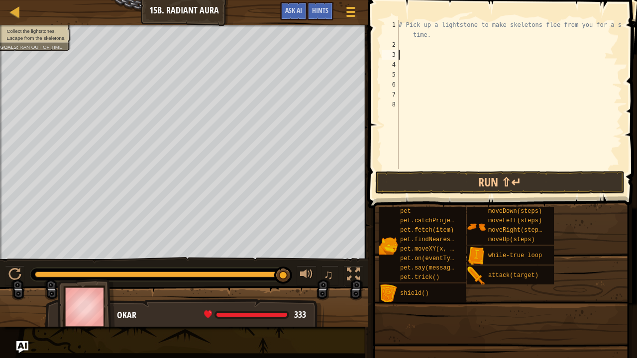
click at [430, 53] on div "# Pick up a lightstone to make skeletons flee from you for a short time." at bounding box center [508, 109] width 225 height 179
click at [434, 47] on div "# Pick up a lightstone to make skeletons flee from you for a short time." at bounding box center [508, 109] width 225 height 179
click at [432, 46] on div "# Pick up a lightstone to make skeletons flee from you for a short time." at bounding box center [508, 109] width 225 height 179
type textarea "wh"
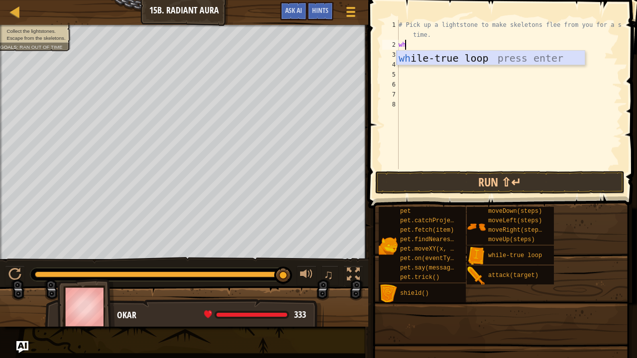
drag, startPoint x: 410, startPoint y: 58, endPoint x: 469, endPoint y: 104, distance: 75.0
click at [411, 58] on div "wh ile-true loop press enter" at bounding box center [490, 73] width 189 height 45
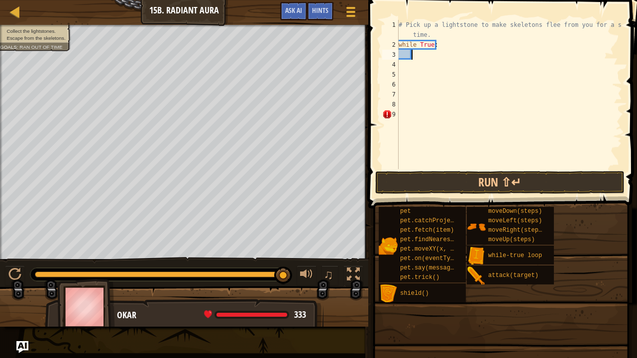
type textarea "h"
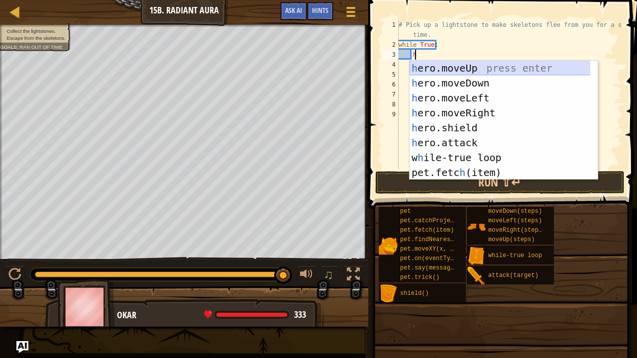
click at [423, 74] on div "h ero.moveUp press enter h ero.moveDown press enter h ero.moveLeft press enter …" at bounding box center [503, 135] width 189 height 149
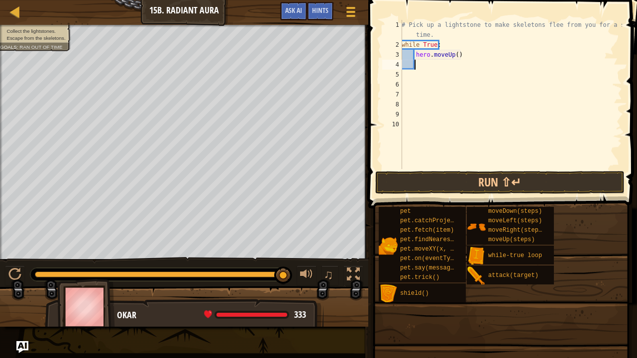
type textarea "h"
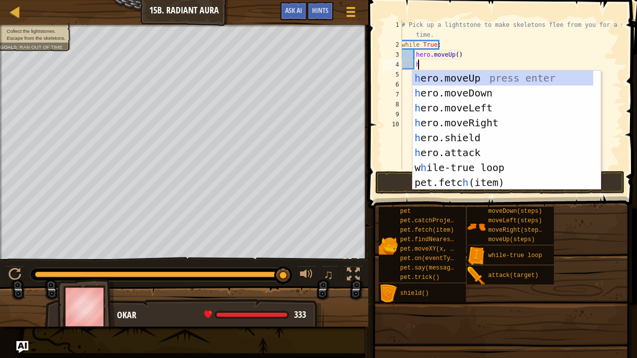
scroll to position [4, 1]
click at [458, 94] on div "h ero.moveUp press enter h ero.moveDown press enter h ero.moveLeft press enter …" at bounding box center [502, 145] width 181 height 149
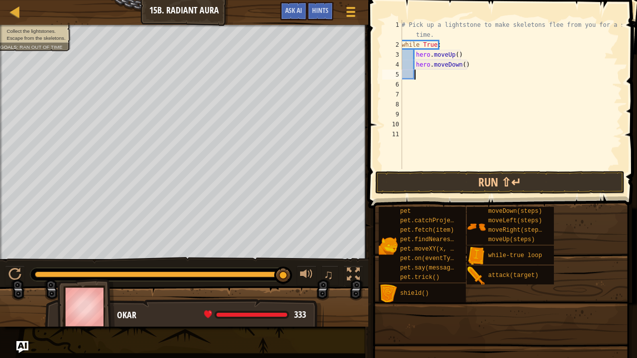
scroll to position [4, 0]
type textarea "h"
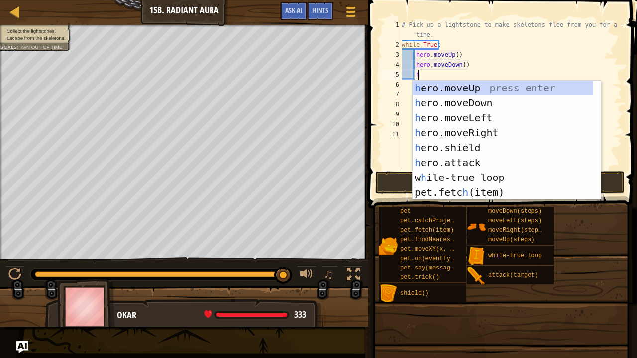
scroll to position [4, 1]
click at [476, 129] on div "h ero.moveUp press enter h ero.moveDown press enter h ero.moveLeft press enter …" at bounding box center [502, 155] width 181 height 149
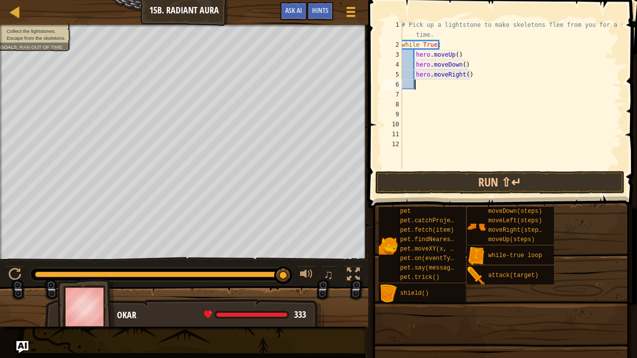
scroll to position [4, 0]
click at [463, 78] on div "# Pick up a lightstone to make skeletons flee from you for a short time. while …" at bounding box center [510, 109] width 222 height 179
type textarea "hero.moveRight(2)"
click at [516, 175] on button "Run ⇧↵" at bounding box center [499, 182] width 249 height 23
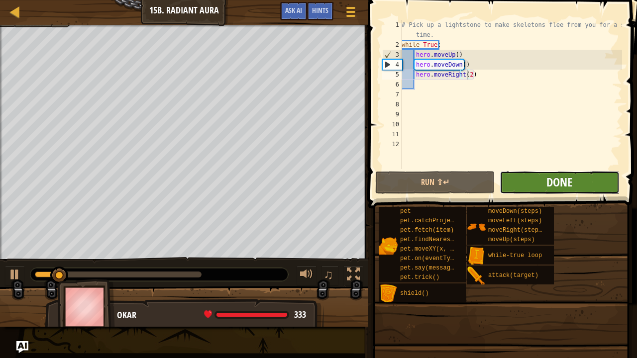
click at [556, 182] on span "Done" at bounding box center [559, 182] width 26 height 16
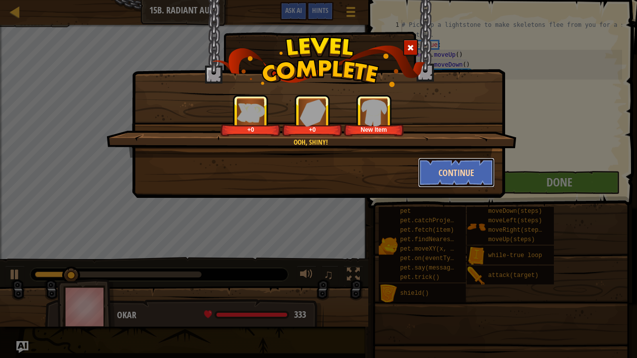
click at [435, 172] on button "Continue" at bounding box center [456, 173] width 77 height 30
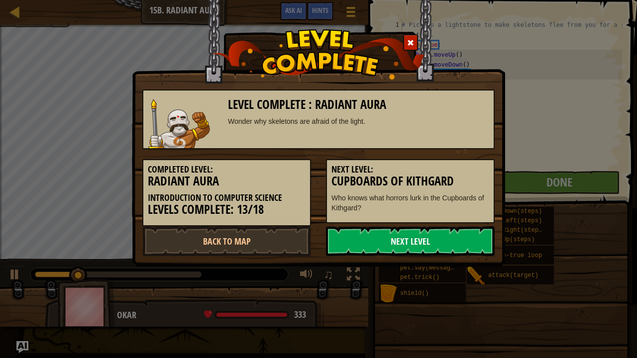
click at [482, 255] on link "Next Level" at bounding box center [410, 241] width 169 height 30
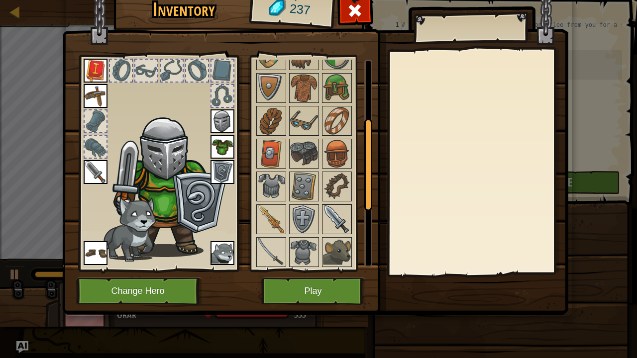
scroll to position [199, 0]
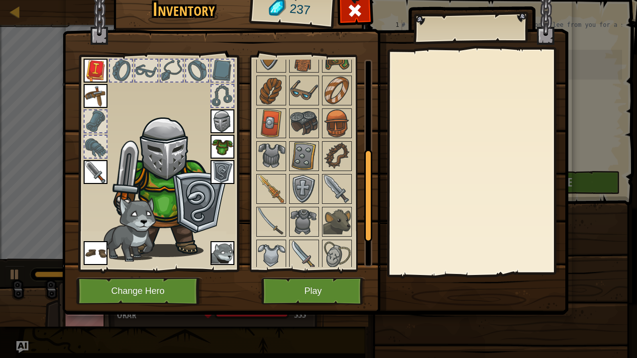
click at [332, 168] on div at bounding box center [317, 172] width 125 height 328
click at [332, 167] on div at bounding box center [337, 156] width 30 height 30
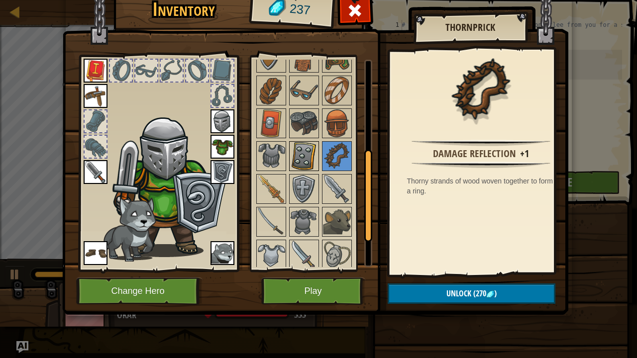
click at [296, 147] on img at bounding box center [304, 156] width 28 height 28
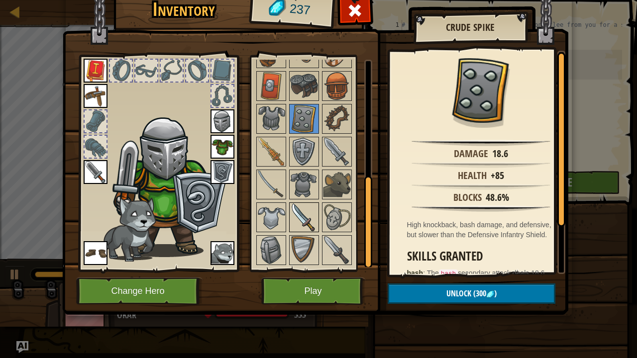
scroll to position [264, 0]
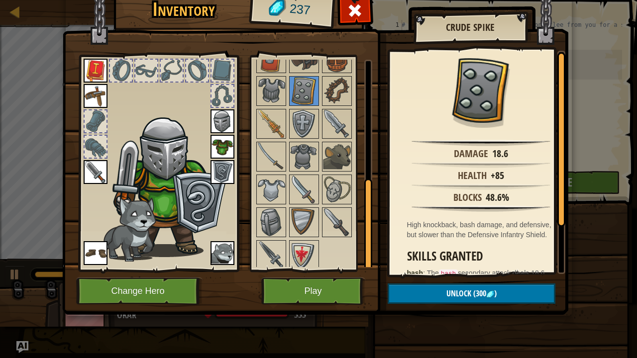
click at [312, 202] on div at bounding box center [317, 107] width 125 height 328
click at [289, 189] on div at bounding box center [304, 190] width 30 height 30
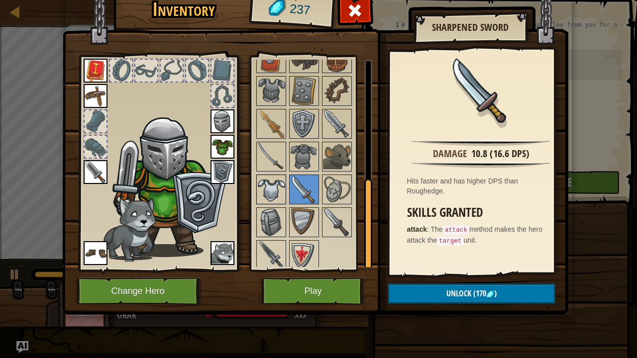
click at [267, 182] on img at bounding box center [271, 190] width 28 height 28
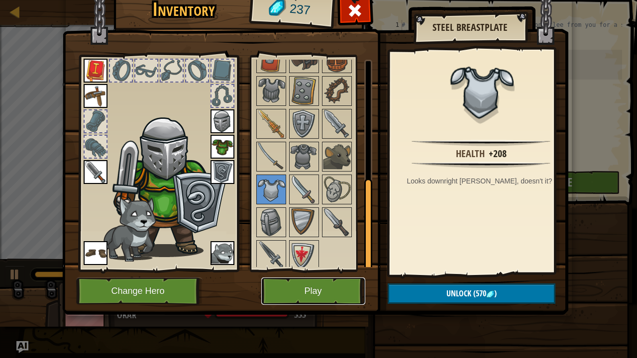
click at [323, 287] on button "Play" at bounding box center [313, 291] width 104 height 27
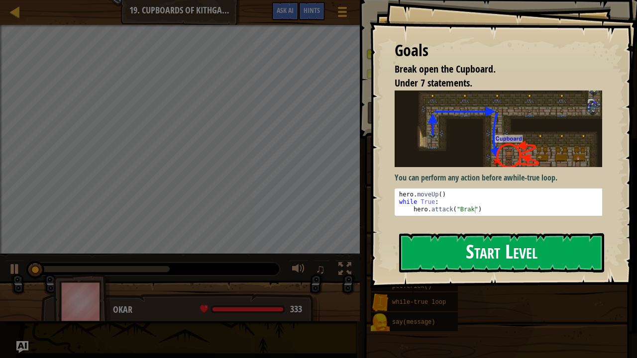
click at [497, 261] on button "Start Level" at bounding box center [501, 252] width 205 height 39
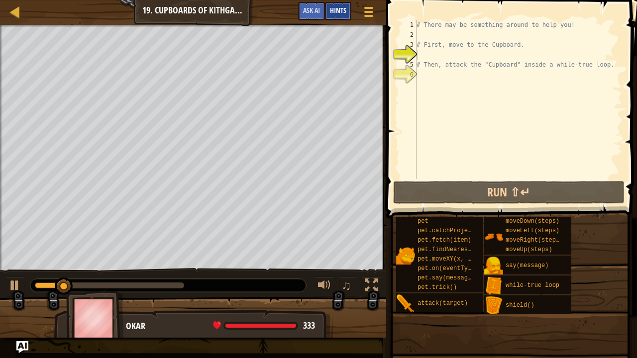
click at [329, 15] on div "Hints" at bounding box center [338, 11] width 26 height 18
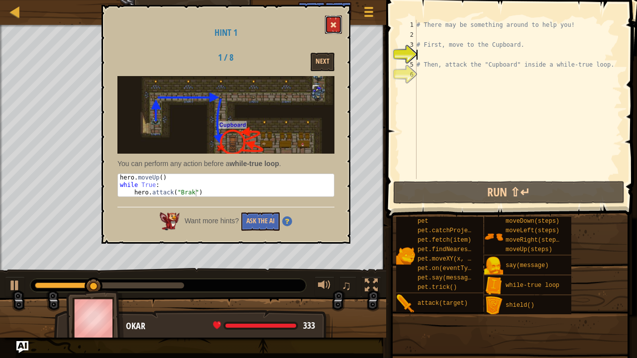
click at [329, 30] on button at bounding box center [333, 24] width 17 height 18
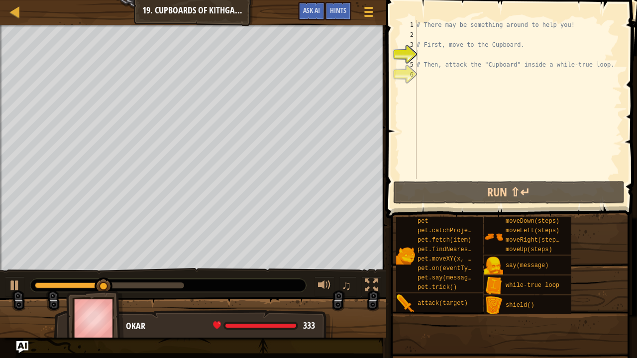
click at [463, 80] on div "# There may be something around to help you! # First, move to the Cupboard. # T…" at bounding box center [517, 109] width 207 height 179
type textarea "h"
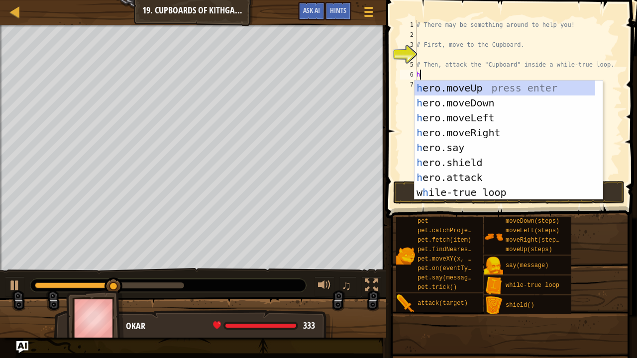
scroll to position [4, 0]
click at [474, 94] on div "h ero.moveUp press enter h ero.moveDown press enter h ero.moveLeft press enter …" at bounding box center [504, 155] width 181 height 149
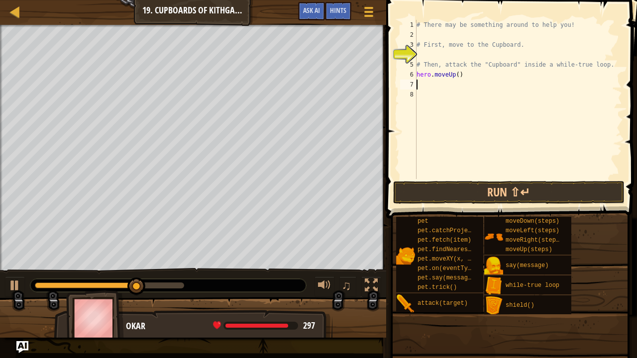
type textarea "h"
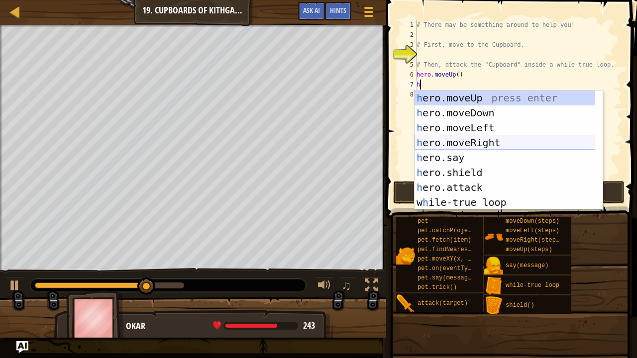
click at [466, 145] on div "h ero.moveUp press enter h ero.moveDown press enter h ero.moveLeft press enter …" at bounding box center [504, 165] width 181 height 149
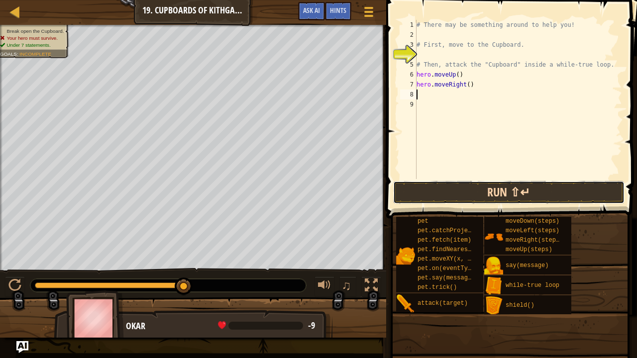
click at [485, 198] on button "Run ⇧↵" at bounding box center [509, 192] width 232 height 23
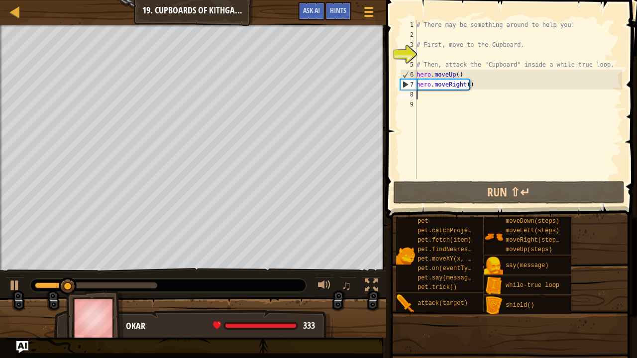
click at [438, 94] on div "# There may be something around to help you! # First, move to the Cupboard. # T…" at bounding box center [517, 109] width 207 height 179
drag, startPoint x: 459, startPoint y: 83, endPoint x: 465, endPoint y: 85, distance: 6.3
click at [461, 84] on div "# There may be something around to help you! # First, move to the Cupboard. # T…" at bounding box center [517, 109] width 207 height 179
click at [466, 85] on div "# There may be something around to help you! # First, move to the Cupboard. # T…" at bounding box center [517, 109] width 207 height 179
type textarea "hero.moveRight(2)"
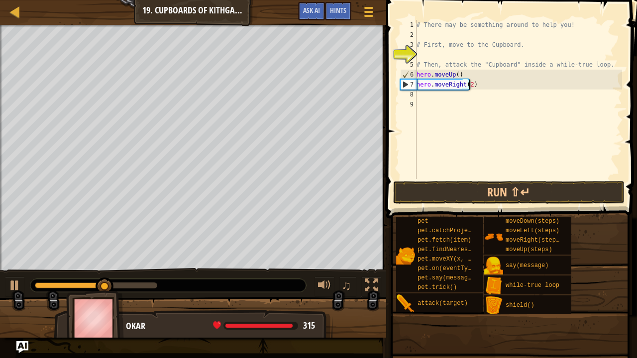
scroll to position [4, 4]
click at [488, 99] on div "# There may be something around to help you! # First, move to the Cupboard. # T…" at bounding box center [517, 109] width 207 height 179
type textarea "h"
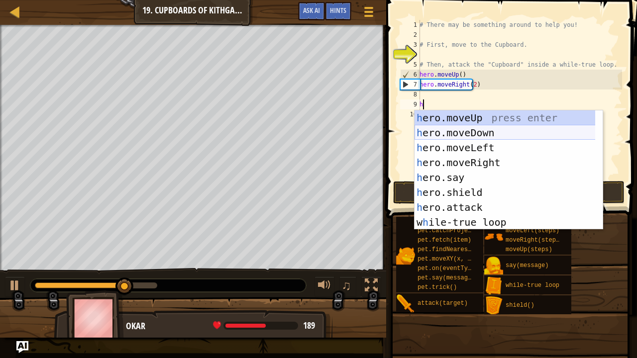
drag, startPoint x: 529, startPoint y: 132, endPoint x: 532, endPoint y: 127, distance: 6.0
click at [530, 131] on div "h ero.moveUp press enter h ero.moveDown press enter h ero.moveLeft press enter …" at bounding box center [504, 184] width 181 height 149
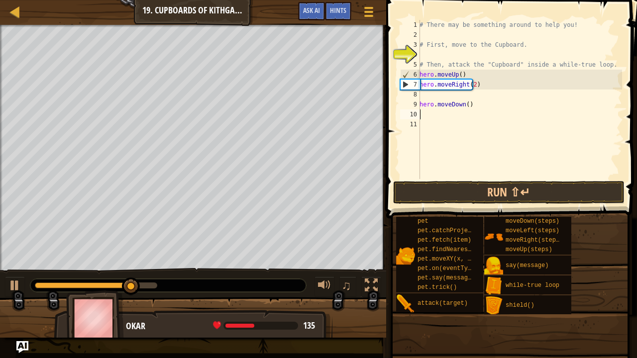
click at [466, 101] on div "# There may be something around to help you! # First, move to the Cupboard. # T…" at bounding box center [519, 109] width 204 height 179
type textarea "hero.moveDown(2)"
click at [497, 199] on button "Run ⇧↵" at bounding box center [509, 192] width 232 height 23
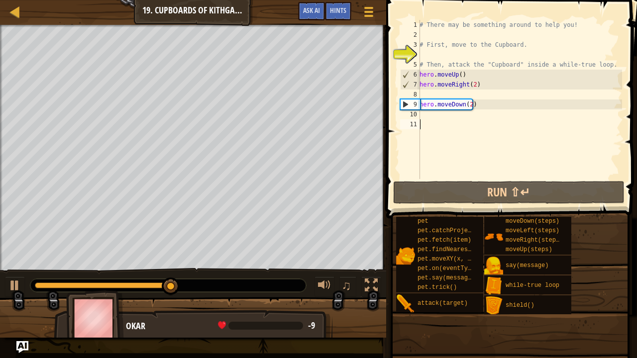
click at [448, 121] on div "# There may be something around to help you! # First, move to the Cupboard. # T…" at bounding box center [519, 109] width 204 height 179
click at [447, 120] on div "# There may be something around to help you! # First, move to the Cupboard. # T…" at bounding box center [519, 109] width 204 height 179
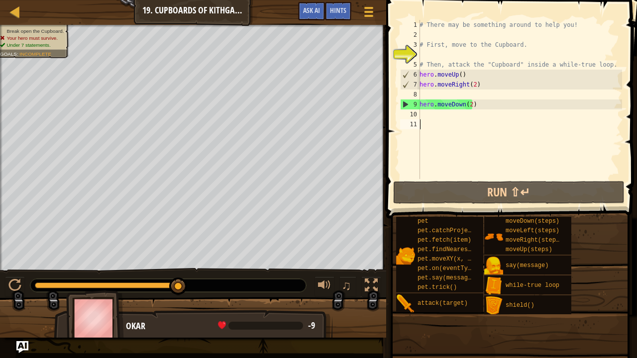
click at [443, 119] on div "# There may be something around to help you! # First, move to the Cupboard. # T…" at bounding box center [519, 109] width 204 height 179
click at [412, 89] on div "7" at bounding box center [409, 85] width 19 height 10
type textarea "hero.moveRight(2)"
click at [426, 112] on div "# There may be something around to help you! # First, move to the Cupboard. # T…" at bounding box center [519, 109] width 204 height 179
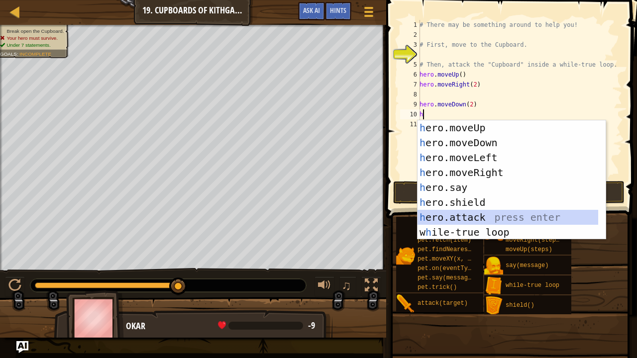
click at [477, 214] on div "h ero.moveUp press enter h ero.moveDown press enter h ero.moveLeft press enter …" at bounding box center [507, 194] width 181 height 149
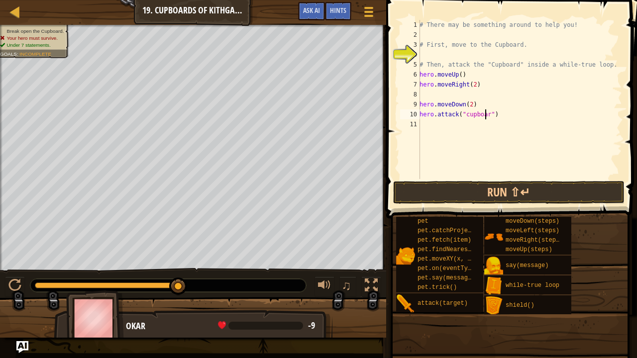
scroll to position [4, 5]
click at [502, 186] on button "Run ⇧↵" at bounding box center [509, 192] width 232 height 23
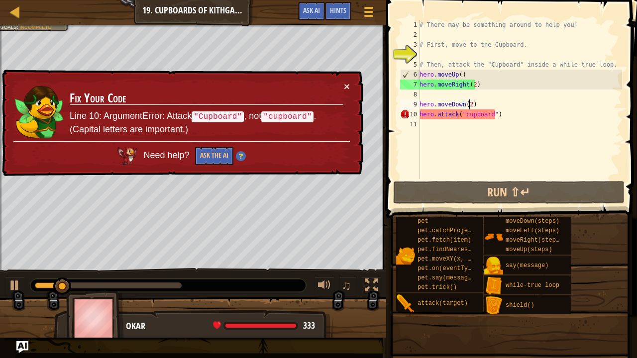
click at [468, 109] on div "# There may be something around to help you! # First, move to the Cupboard. # T…" at bounding box center [519, 109] width 204 height 179
click at [464, 112] on div "# There may be something around to help you! # First, move to the Cupboard. # T…" at bounding box center [519, 109] width 204 height 179
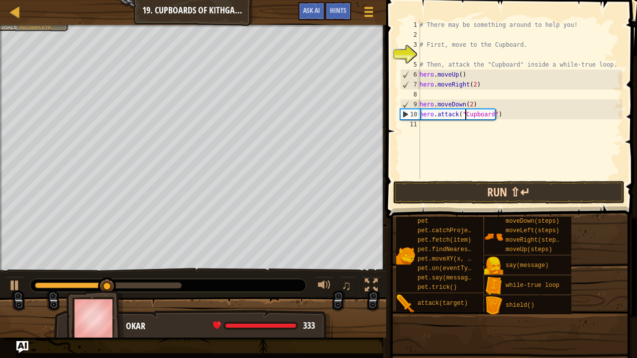
type textarea "hero.attack("Cupboard")"
click at [567, 192] on button "Run ⇧↵" at bounding box center [509, 192] width 232 height 23
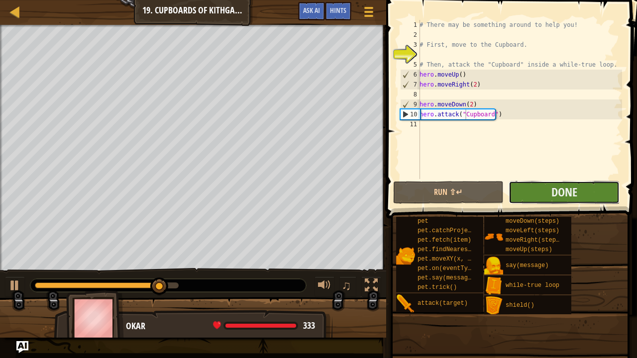
click at [611, 185] on button "Done" at bounding box center [563, 192] width 111 height 23
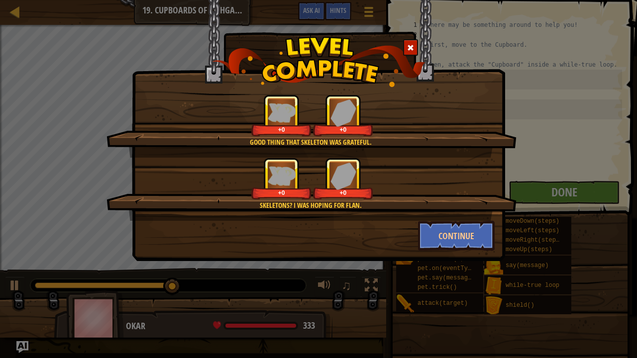
click at [457, 254] on div "Good thing that Skeleton was grateful. +0 +0 Skeletons? I was hoping for Flan. …" at bounding box center [318, 130] width 373 height 261
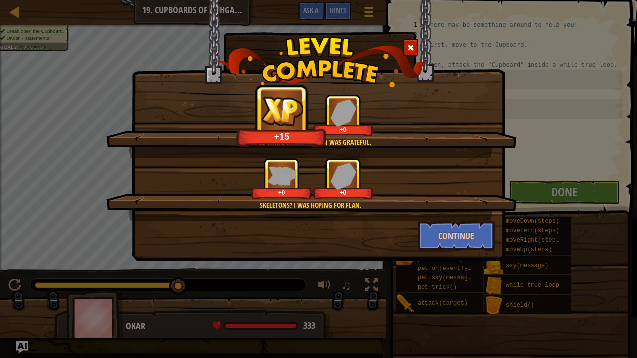
click at [439, 220] on div "Skeletons? I was hoping for Flan. +0 +0" at bounding box center [311, 189] width 410 height 63
click at [442, 230] on button "Continue" at bounding box center [456, 236] width 77 height 30
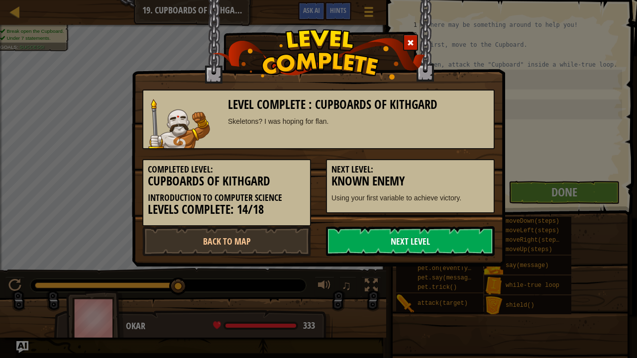
click at [445, 236] on link "Next Level" at bounding box center [410, 241] width 169 height 30
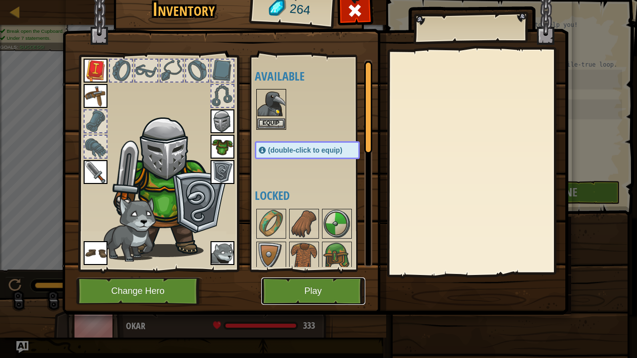
click at [318, 294] on button "Play" at bounding box center [313, 291] width 104 height 27
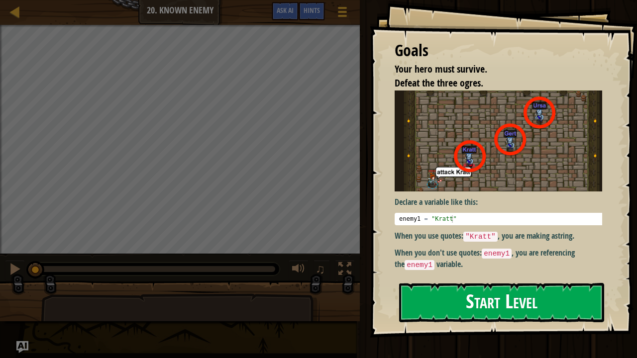
click at [504, 294] on button "Start Level" at bounding box center [501, 302] width 205 height 39
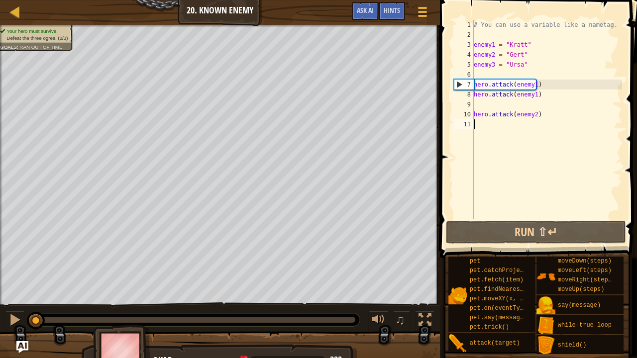
click at [532, 85] on div "# You can use a variable like a nametag. enemy1 = "[PERSON_NAME]" enemy2 = "[PE…" at bounding box center [547, 129] width 150 height 219
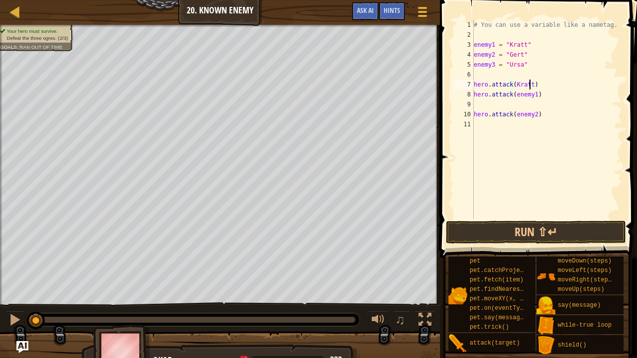
scroll to position [4, 4]
click at [532, 93] on div "# You can use a variable like a nametag. enemy1 = "[PERSON_NAME]" enemy2 = "[PE…" at bounding box center [547, 129] width 150 height 219
click at [534, 117] on div "# You can use a variable like a nametag. enemy1 = "[PERSON_NAME]" enemy2 = "[PE…" at bounding box center [547, 129] width 150 height 219
click at [531, 114] on div "# You can use a variable like a nametag. enemy1 = "[PERSON_NAME]" enemy2 = "[PE…" at bounding box center [547, 129] width 150 height 219
click at [581, 239] on button "Run ⇧↵" at bounding box center [536, 232] width 180 height 23
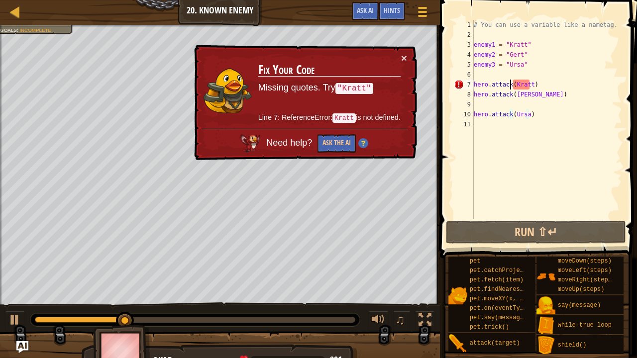
click at [511, 85] on div "# You can use a variable like a nametag. enemy1 = "[PERSON_NAME]" enemy2 = "[PE…" at bounding box center [547, 129] width 150 height 219
click at [514, 87] on div "# You can use a variable like a nametag. enemy1 = "[PERSON_NAME]" enemy2 = "[PE…" at bounding box center [547, 129] width 150 height 219
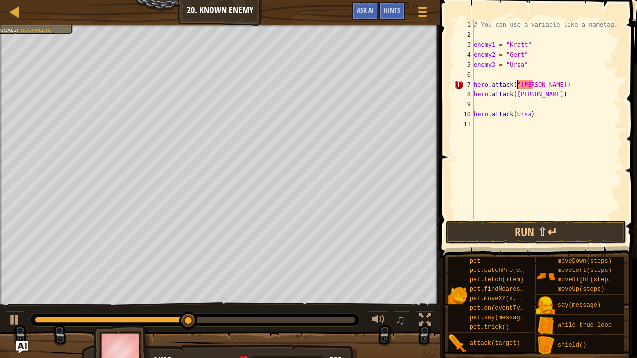
scroll to position [4, 3]
click at [530, 84] on div "# You can use a variable like a nametag. enemy1 = "[PERSON_NAME]" enemy2 = "[PE…" at bounding box center [547, 129] width 150 height 219
click at [532, 84] on div "# You can use a variable like a nametag. enemy1 = "[PERSON_NAME]" enemy2 = "[PE…" at bounding box center [547, 129] width 150 height 219
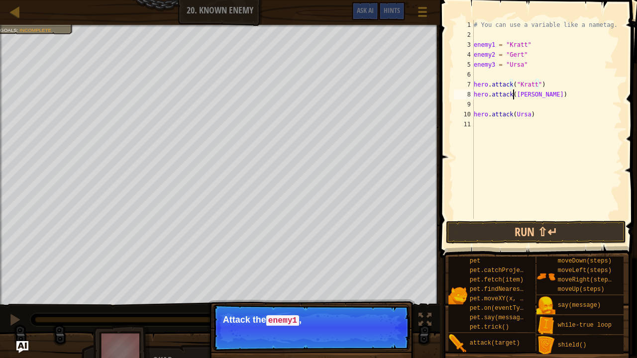
click at [513, 94] on div "# You can use a variable like a nametag. enemy1 = "[PERSON_NAME]" enemy2 = "[PE…" at bounding box center [547, 129] width 150 height 219
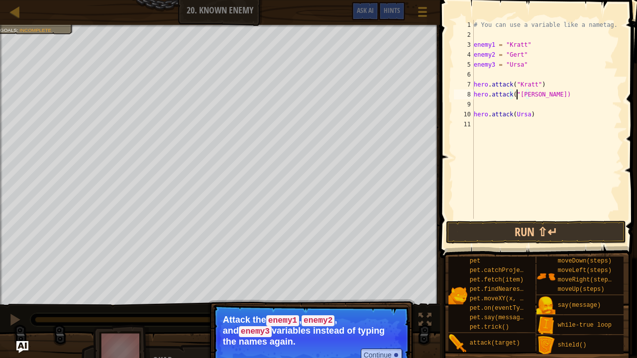
scroll to position [4, 3]
click at [530, 95] on div "# You can use a variable like a nametag. enemy1 = "[PERSON_NAME]" enemy2 = "[PE…" at bounding box center [547, 129] width 150 height 219
click at [509, 113] on div "# You can use a variable like a nametag. enemy1 = "[PERSON_NAME]" enemy2 = "[PE…" at bounding box center [547, 129] width 150 height 219
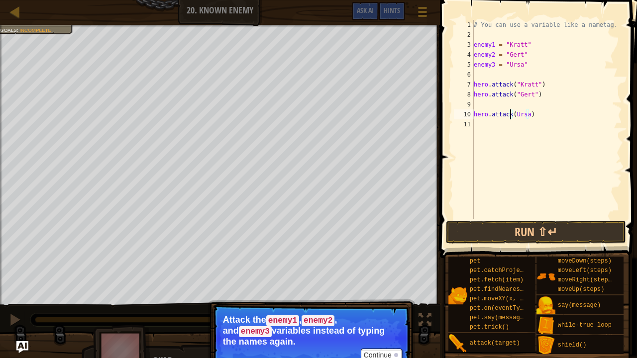
click at [510, 115] on div "# You can use a variable like a nametag. enemy1 = "[PERSON_NAME]" enemy2 = "[PE…" at bounding box center [547, 129] width 150 height 219
click at [515, 113] on div "# You can use a variable like a nametag. enemy1 = "[PERSON_NAME]" enemy2 = "[PE…" at bounding box center [547, 129] width 150 height 219
click at [512, 113] on div "# You can use a variable like a nametag. enemy1 = "[PERSON_NAME]" enemy2 = "[PE…" at bounding box center [547, 129] width 150 height 219
click at [529, 111] on div "# You can use a variable like a nametag. enemy1 = "[PERSON_NAME]" enemy2 = "[PE…" at bounding box center [547, 129] width 150 height 219
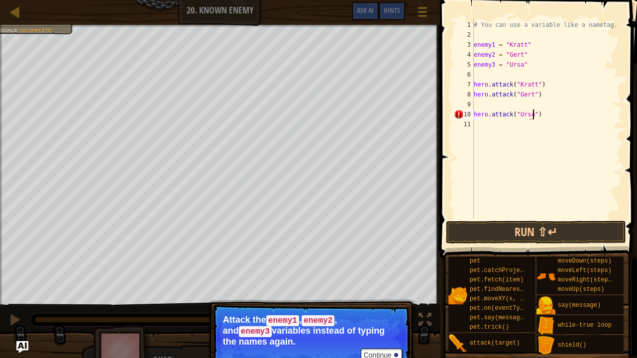
scroll to position [4, 4]
click at [509, 230] on button "Run ⇧↵" at bounding box center [536, 232] width 180 height 23
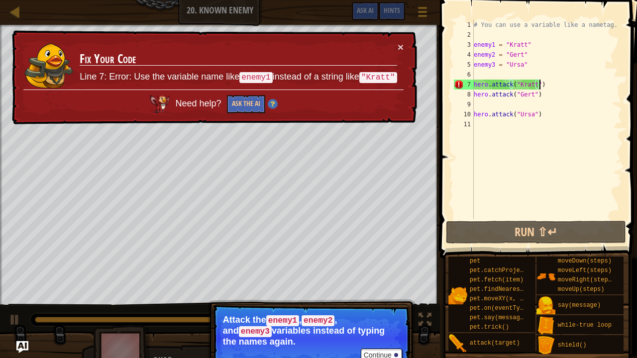
click at [542, 85] on div "# You can use a variable like a nametag. enemy1 = "[PERSON_NAME]" enemy2 = "[PE…" at bounding box center [547, 129] width 150 height 219
click at [524, 60] on div "# You can use a variable like a nametag. enemy1 = "[PERSON_NAME]" enemy2 = "[PE…" at bounding box center [547, 129] width 150 height 219
click at [528, 95] on div "# You can use a variable like a nametag. enemy1 = "[PERSON_NAME]" enemy2 = "[PE…" at bounding box center [547, 129] width 150 height 219
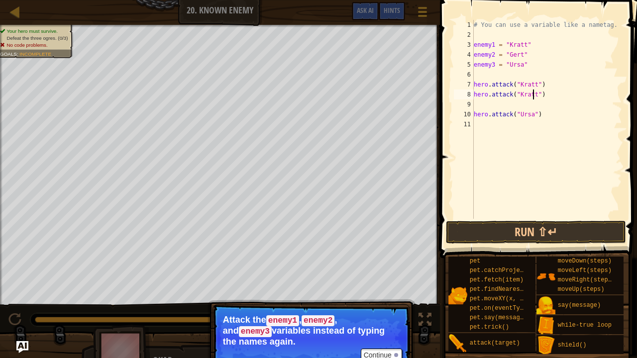
scroll to position [4, 5]
click at [531, 86] on div "# You can use a variable like a nametag. enemy1 = "[PERSON_NAME]" enemy2 = "[PE…" at bounding box center [547, 129] width 150 height 219
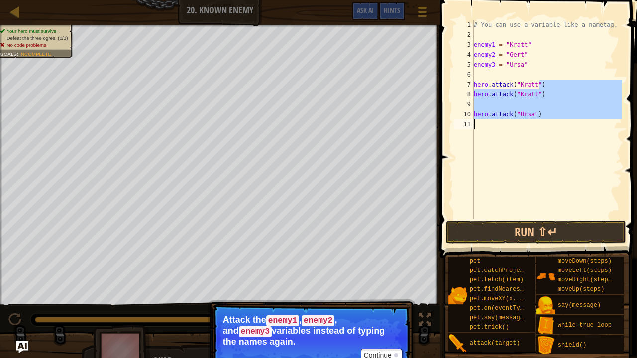
click at [385, 128] on div "Map Introduction to Computer Science 20. Known Enemy Game Menu Done Hints Ask A…" at bounding box center [318, 179] width 637 height 358
type textarea "hero.attack("Ursa")"
click at [544, 227] on button "Run ⇧↵" at bounding box center [536, 232] width 180 height 23
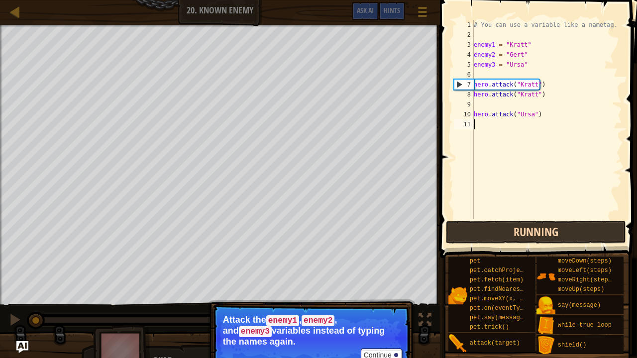
scroll to position [4, 0]
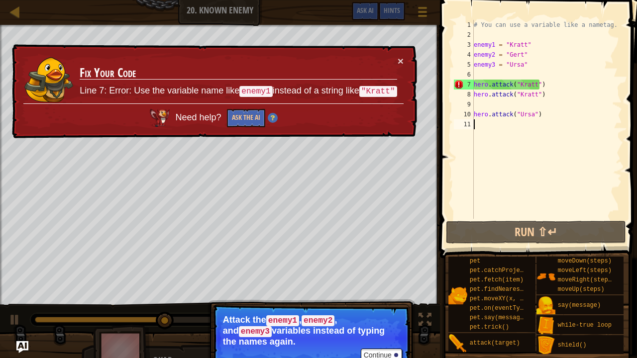
click at [6, 16] on div "Map Introduction to Computer Science 20. Known Enemy Game Menu Done Hints Ask AI" at bounding box center [220, 12] width 440 height 25
click at [387, 55] on div "× Fix Your Code Line 7: Error: Use the variable name like enemy1 instead of a s…" at bounding box center [213, 91] width 407 height 95
click at [390, 54] on div "× Fix Your Code Line 7: Error: Use the variable name like enemy1 instead of a s…" at bounding box center [213, 91] width 407 height 95
click at [395, 56] on div "× Fix Your Code Line 7: Error: Use the variable name like enemy1 instead of a s…" at bounding box center [213, 91] width 407 height 95
click at [393, 60] on td "Fix Your Code Line 7: Error: Use the variable name like enemy1 instead of a str…" at bounding box center [238, 80] width 318 height 48
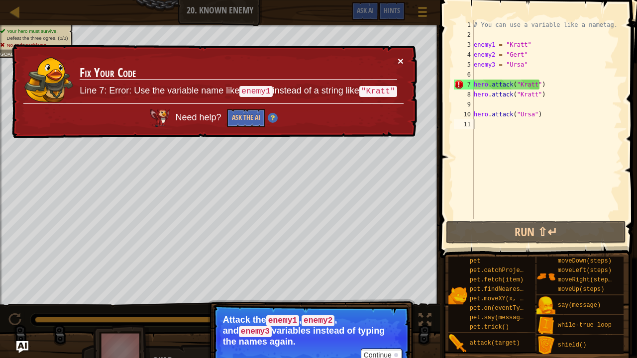
click at [400, 60] on button "×" at bounding box center [400, 61] width 6 height 10
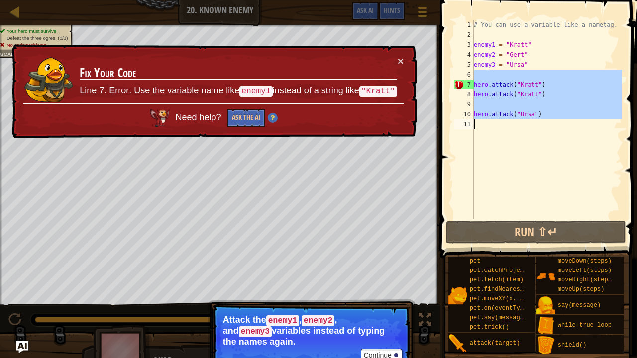
drag, startPoint x: 472, startPoint y: 72, endPoint x: 510, endPoint y: 130, distance: 69.9
click at [510, 130] on div "1 2 3 4 5 6 7 8 9 10 11 # You can use a variable like a nametag. enemy1 = "[PER…" at bounding box center [537, 119] width 170 height 199
type textarea "hero.attack("Ursa")"
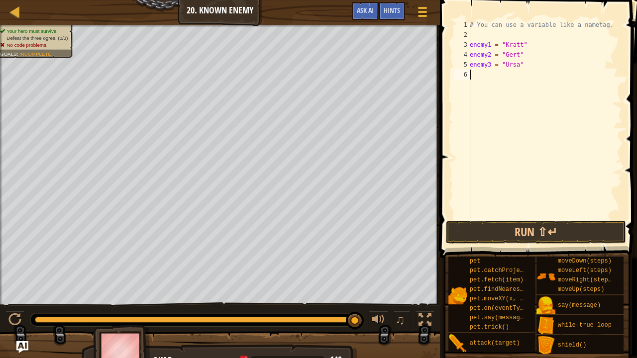
type textarea "j"
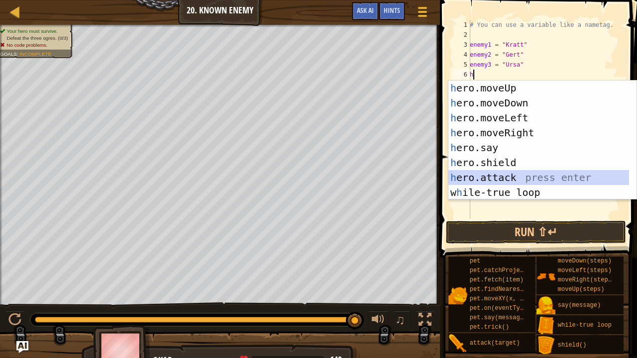
click at [507, 177] on div "h ero.moveUp press enter h ero.moveDown press enter h ero.moveLeft press enter …" at bounding box center [538, 155] width 181 height 149
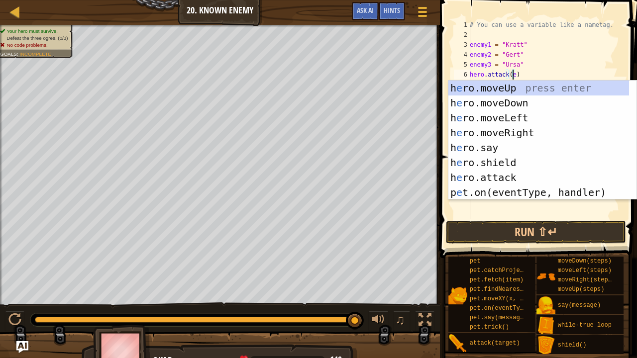
scroll to position [4, 3]
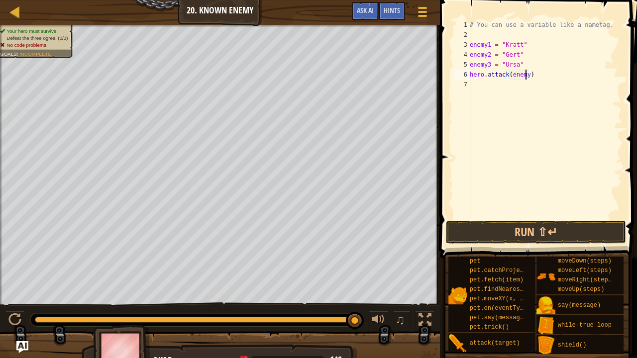
type textarea "hero.attack(enemy1)"
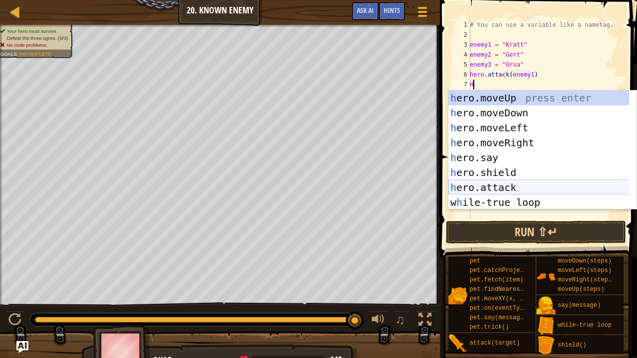
click at [506, 183] on div "h ero.moveUp press enter h ero.moveDown press enter h ero.moveLeft press enter …" at bounding box center [542, 165] width 189 height 149
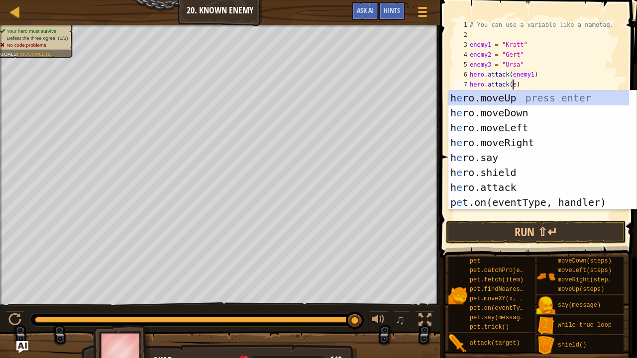
scroll to position [4, 3]
type textarea "hero.attack(e)"
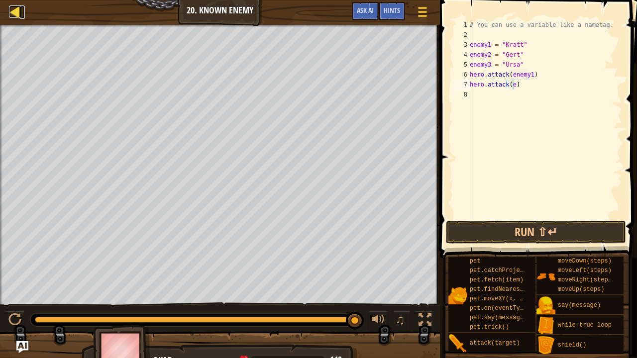
click at [12, 7] on div at bounding box center [15, 11] width 12 height 12
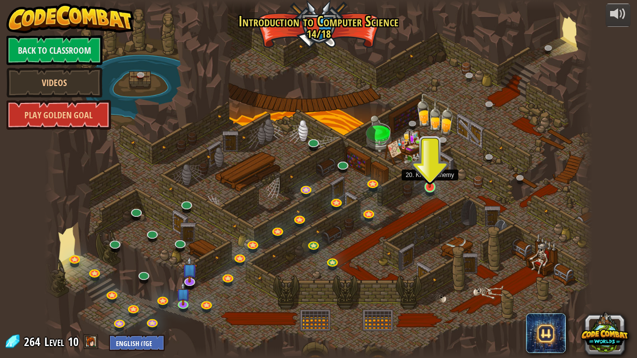
click at [423, 184] on img at bounding box center [429, 172] width 13 height 31
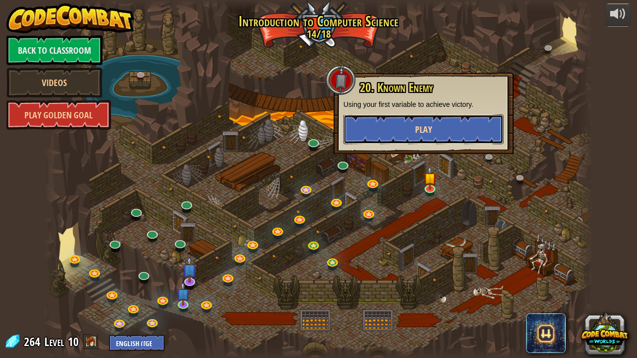
click at [415, 136] on button "Play" at bounding box center [423, 129] width 160 height 30
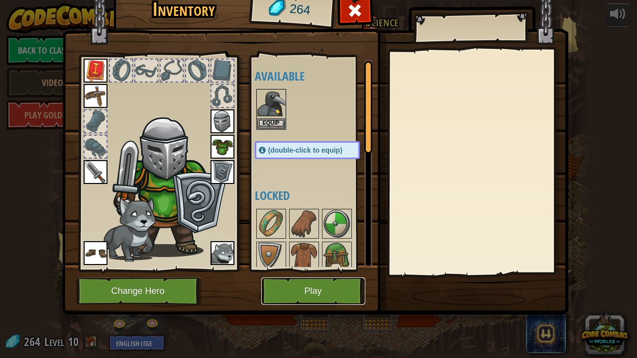
click at [294, 278] on button "Play" at bounding box center [313, 291] width 104 height 27
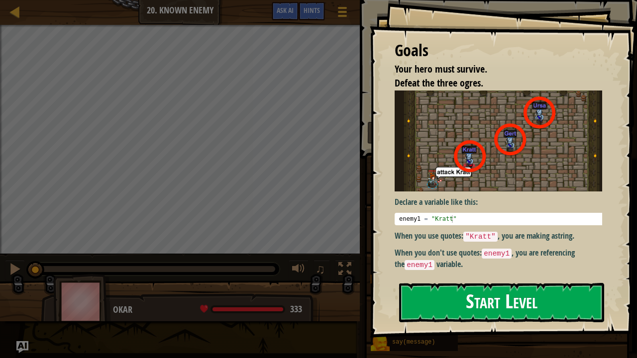
click at [518, 294] on button "Start Level" at bounding box center [501, 302] width 205 height 39
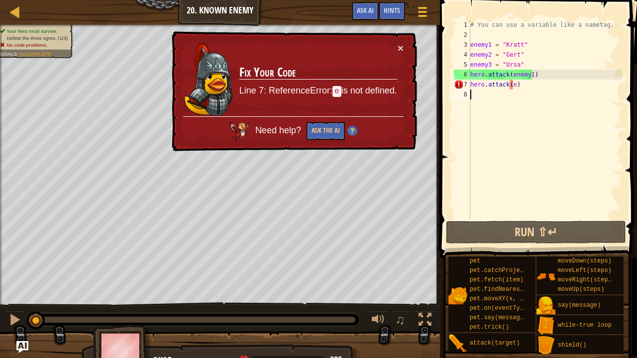
click at [519, 91] on div "# You can use a variable like a nametag. enemy1 = "[PERSON_NAME]" enemy2 = "[PE…" at bounding box center [545, 129] width 154 height 219
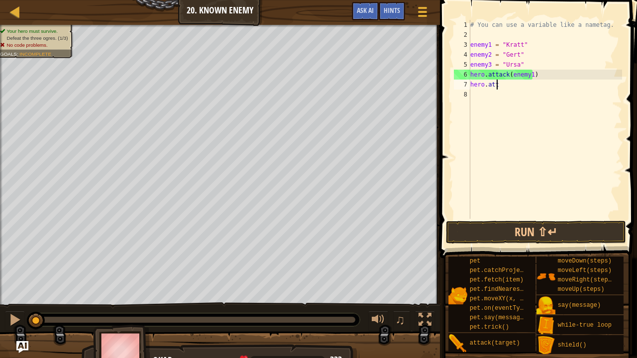
type textarea "h"
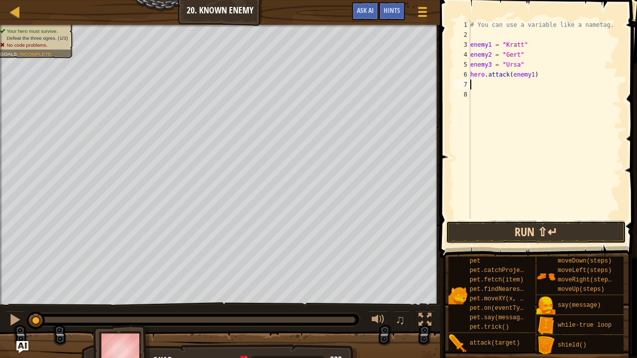
click at [526, 229] on button "Run ⇧↵" at bounding box center [536, 232] width 180 height 23
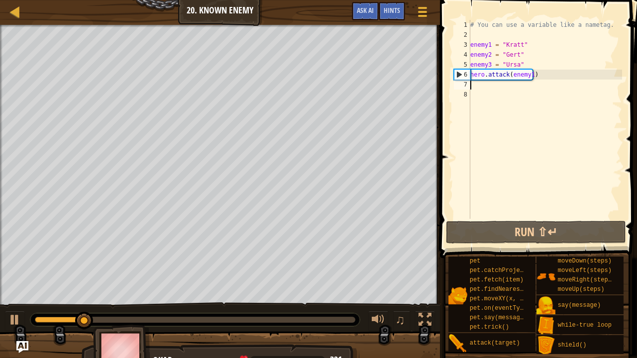
click at [507, 85] on div "# You can use a variable like a nametag. enemy1 = "[PERSON_NAME]" enemy2 = "[PE…" at bounding box center [545, 129] width 154 height 219
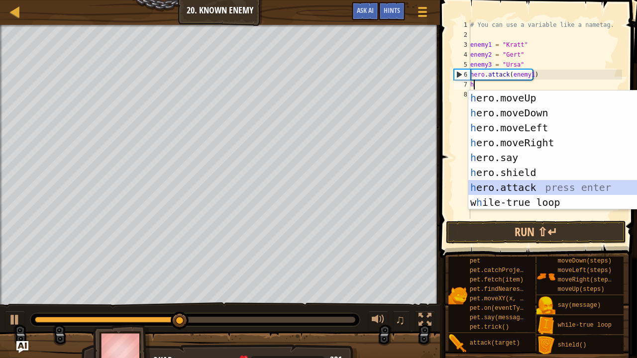
drag, startPoint x: 528, startPoint y: 190, endPoint x: 524, endPoint y: 182, distance: 8.2
click at [528, 189] on div "h ero.moveUp press enter h ero.moveDown press enter h ero.moveLeft press enter …" at bounding box center [558, 165] width 181 height 149
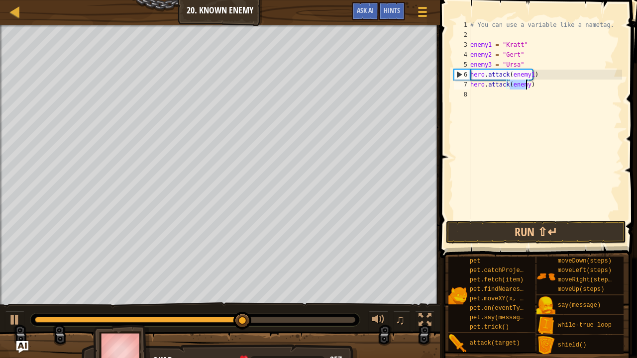
click at [525, 86] on div "# You can use a variable like a nametag. enemy1 = "[PERSON_NAME]" enemy2 = "[PE…" at bounding box center [545, 119] width 154 height 199
click at [525, 86] on div "# You can use a variable like a nametag. enemy1 = "[PERSON_NAME]" enemy2 = "[PE…" at bounding box center [545, 129] width 154 height 219
click at [526, 87] on div "# You can use a variable like a nametag. enemy1 = "[PERSON_NAME]" enemy2 = "[PE…" at bounding box center [545, 129] width 154 height 219
type textarea "hero.attack(enemy2)"
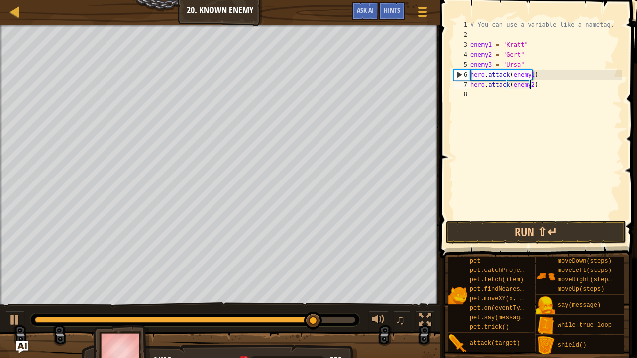
click at [536, 83] on div "# You can use a variable like a nametag. enemy1 = "[PERSON_NAME]" enemy2 = "[PE…" at bounding box center [545, 129] width 154 height 219
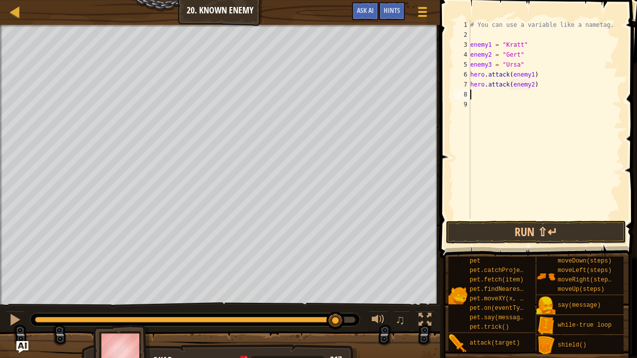
type textarea "h"
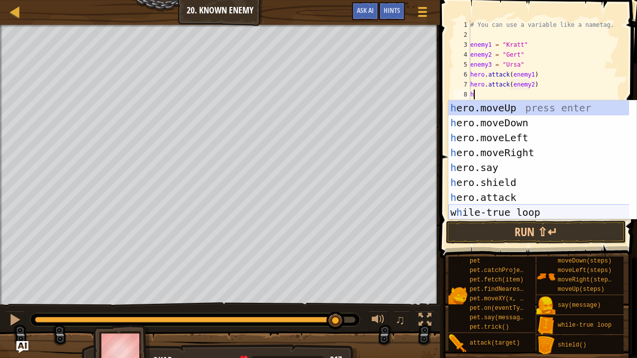
click at [509, 205] on div "h ero.moveUp press enter h ero.moveDown press enter h ero.moveLeft press enter …" at bounding box center [538, 174] width 181 height 149
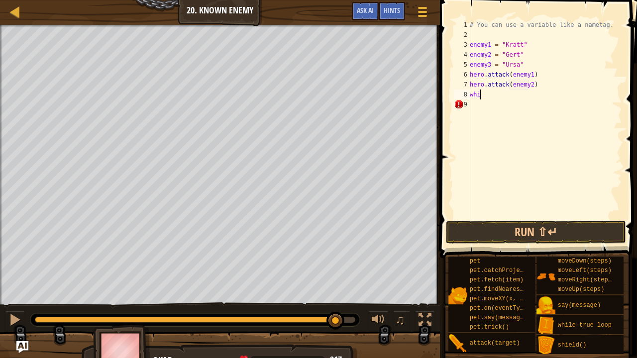
type textarea "w"
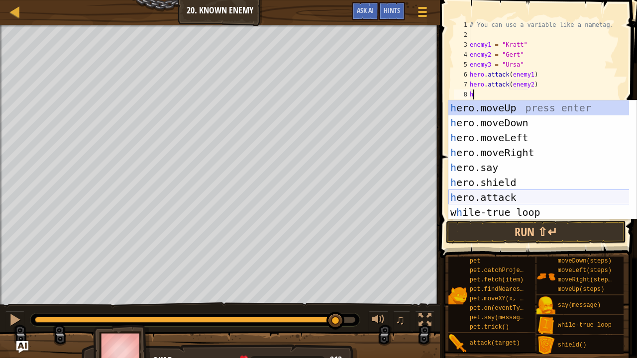
click at [502, 199] on div "h ero.moveUp press enter h ero.moveDown press enter h ero.moveLeft press enter …" at bounding box center [538, 174] width 181 height 149
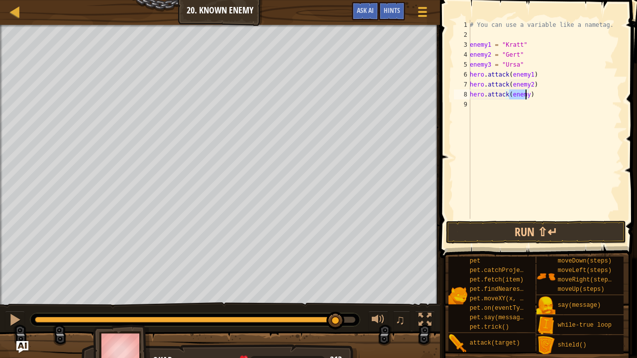
click at [524, 92] on div "# You can use a variable like a nametag. enemy1 = "[PERSON_NAME]" enemy2 = "[PE…" at bounding box center [545, 119] width 154 height 199
click at [575, 237] on button "Run ⇧↵" at bounding box center [536, 232] width 180 height 23
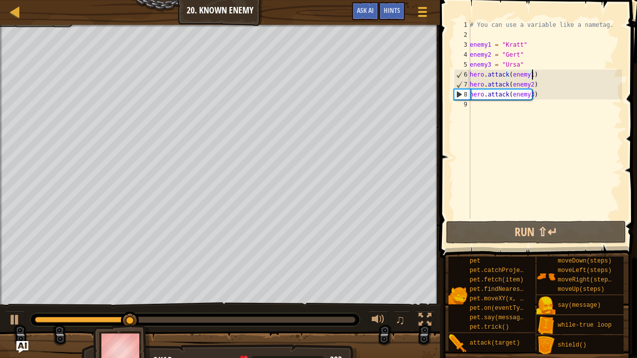
click at [535, 73] on div "# You can use a variable like a nametag. enemy1 = "[PERSON_NAME]" enemy2 = "[PE…" at bounding box center [545, 129] width 154 height 219
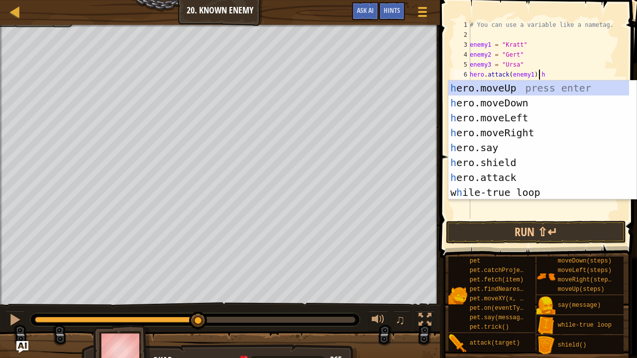
scroll to position [4, 5]
click at [553, 71] on div "# You can use a variable like a nametag. enemy1 = "[PERSON_NAME]" enemy2 = "[PE…" at bounding box center [545, 129] width 154 height 219
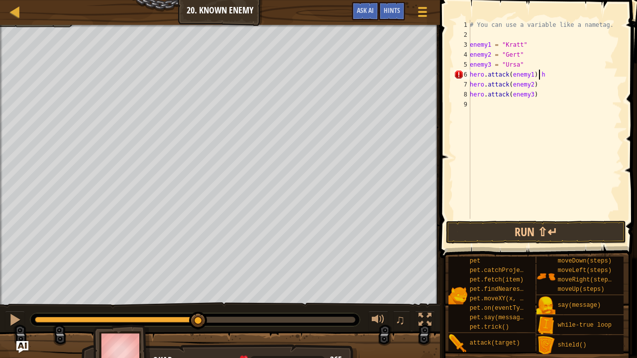
click at [545, 78] on div "# You can use a variable like a nametag. enemy1 = "[PERSON_NAME]" enemy2 = "[PE…" at bounding box center [545, 129] width 154 height 219
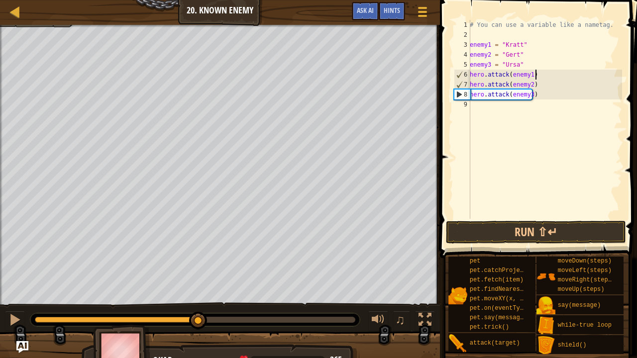
click at [532, 71] on div "# You can use a variable like a nametag. enemy1 = "[PERSON_NAME]" enemy2 = "[PE…" at bounding box center [545, 129] width 154 height 219
click at [529, 58] on div "# You can use a variable like a nametag. enemy1 = "[PERSON_NAME]" enemy2 = "[PE…" at bounding box center [545, 129] width 154 height 219
click at [533, 62] on div "# You can use a variable like a nametag. enemy1 = "[PERSON_NAME]" enemy2 = "[PE…" at bounding box center [545, 129] width 154 height 219
click at [530, 66] on div "# You can use a variable like a nametag. enemy1 = "[PERSON_NAME]" enemy2 = "[PE…" at bounding box center [545, 119] width 154 height 199
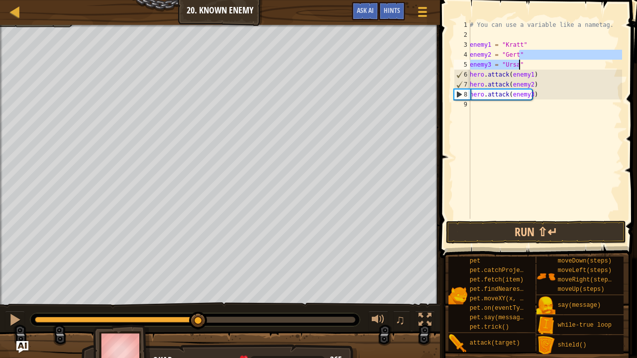
type textarea "enemy3 = "Ursa""
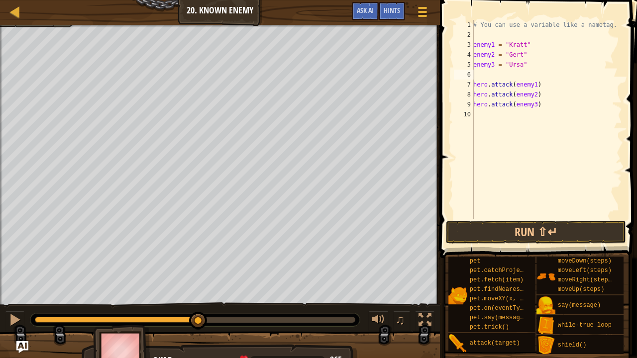
type textarea "w"
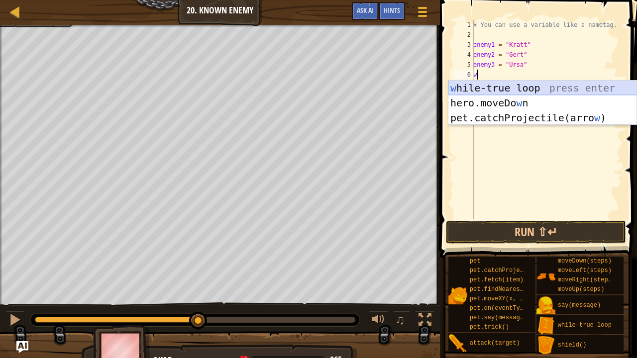
click at [462, 86] on div "w [PERSON_NAME]-true loop press enter hero.moveDo w n press enter pet.catchProj…" at bounding box center [542, 118] width 189 height 75
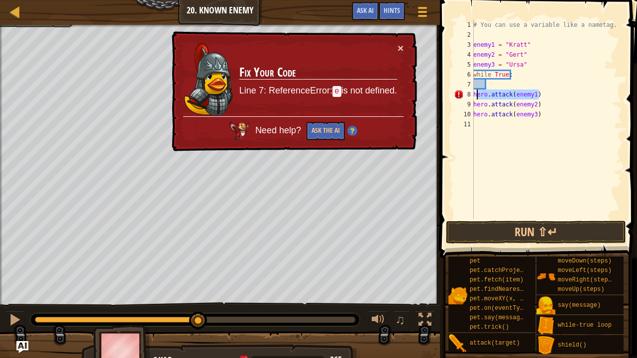
drag, startPoint x: 538, startPoint y: 98, endPoint x: 478, endPoint y: 92, distance: 61.1
click at [478, 92] on div "# You can use a variable like a nametag. enemy1 = "[PERSON_NAME]" enemy2 = "[PE…" at bounding box center [546, 129] width 151 height 219
type textarea "hero.attack(enemy1)"
click at [536, 91] on div "# You can use a variable like a nametag. enemy1 = "[PERSON_NAME]" enemy2 = "[PE…" at bounding box center [546, 119] width 151 height 199
drag, startPoint x: 536, startPoint y: 91, endPoint x: 472, endPoint y: 96, distance: 64.9
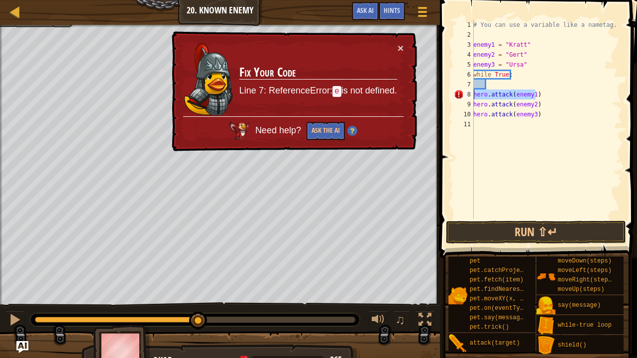
click at [472, 96] on div "hero.attack(enemy1) 1 2 3 4 5 6 7 8 9 10 11 # You can use a variable like a nam…" at bounding box center [537, 119] width 170 height 199
click at [500, 81] on div "# You can use a variable like a nametag. enemy1 = "[PERSON_NAME]" enemy2 = "[PE…" at bounding box center [546, 129] width 151 height 219
paste textarea "hero.attack(enemy1)"
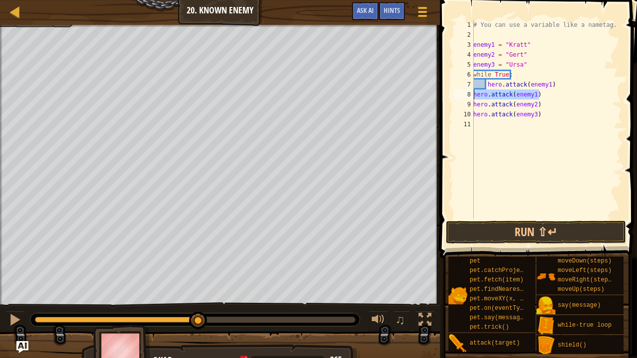
drag, startPoint x: 542, startPoint y: 96, endPoint x: 462, endPoint y: 96, distance: 80.6
click at [465, 96] on div "hero.attack(enemy1) 1 2 3 4 5 6 7 8 9 10 11 # You can use a variable like a nam…" at bounding box center [537, 119] width 170 height 199
type textarea "hero.attack(enemy1)"
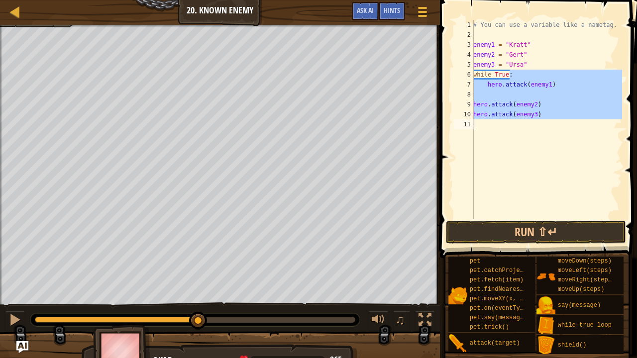
drag, startPoint x: 523, startPoint y: 77, endPoint x: 527, endPoint y: 121, distance: 44.4
click at [528, 120] on div "# You can use a variable like a nametag. enemy1 = "[PERSON_NAME]" enemy2 = "[PE…" at bounding box center [546, 129] width 151 height 219
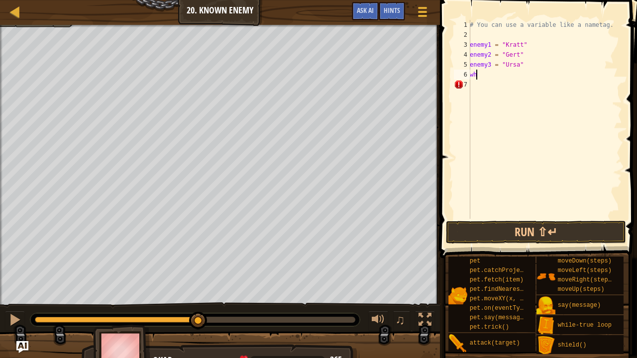
type textarea "w"
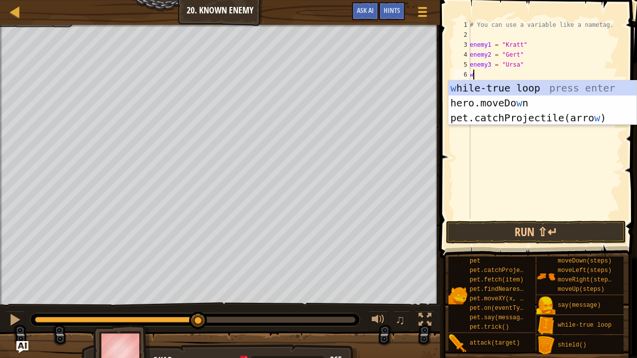
type textarea "wh"
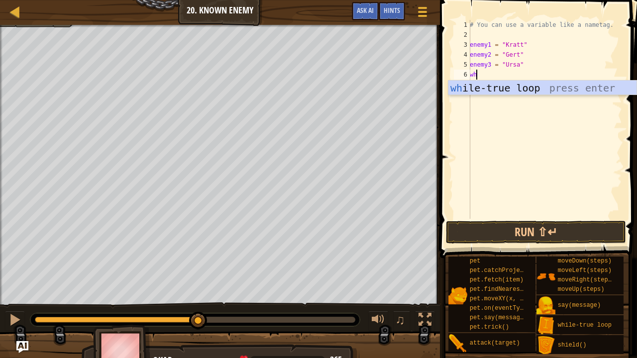
click at [508, 89] on div "wh ile-true loop press enter" at bounding box center [542, 103] width 189 height 45
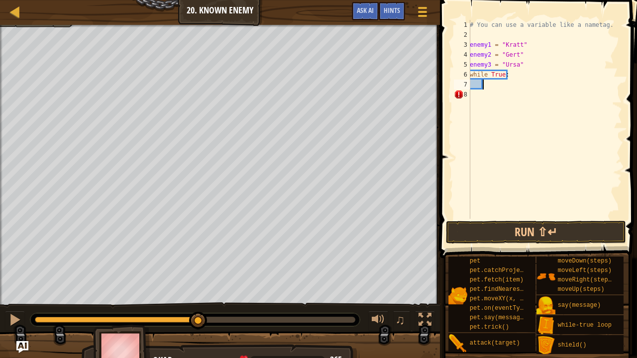
scroll to position [4, 0]
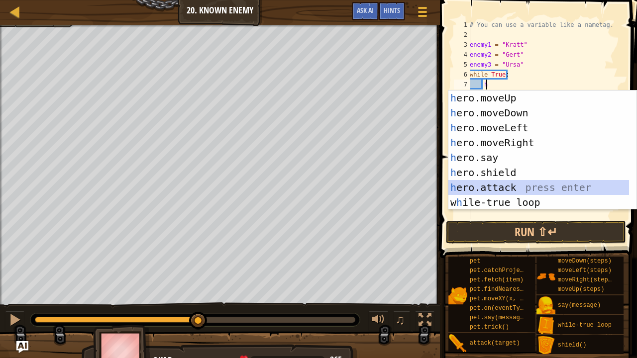
click at [504, 183] on div "h ero.moveUp press enter h ero.moveDown press enter h ero.moveLeft press enter …" at bounding box center [542, 165] width 189 height 149
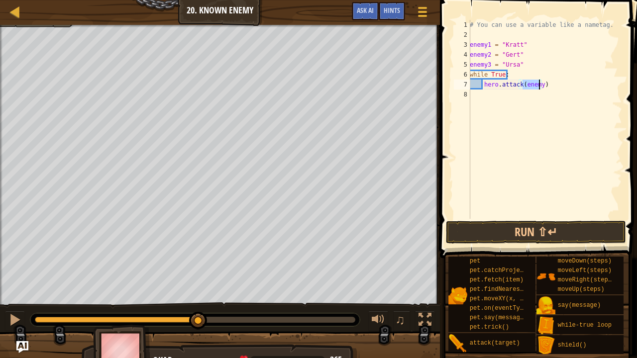
click at [539, 87] on div "# You can use a variable like a nametag. enemy1 = "[PERSON_NAME]" enemy2 = "[PE…" at bounding box center [545, 119] width 154 height 199
type textarea "hero.attack(enemy1)"
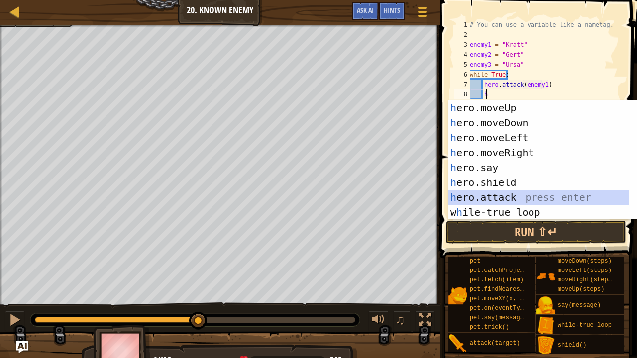
click at [502, 198] on div "h ero.moveUp press enter h ero.moveDown press enter h ero.moveLeft press enter …" at bounding box center [538, 174] width 181 height 149
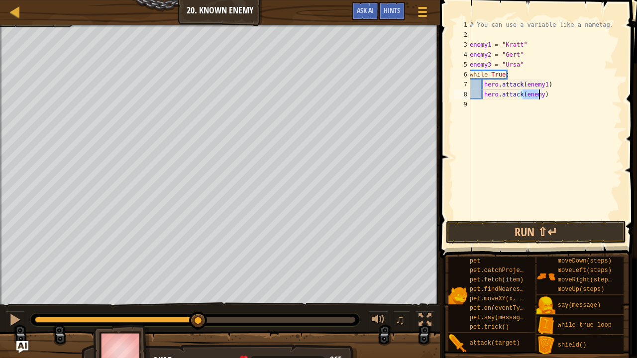
click at [538, 94] on div "# You can use a variable like a nametag. enemy1 = "[PERSON_NAME]" enemy2 = "[PE…" at bounding box center [545, 119] width 154 height 199
type textarea "hero.attack(enemy2)"
type textarea "h"
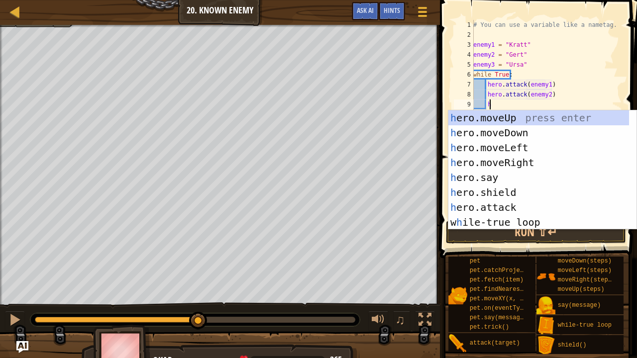
scroll to position [4, 1]
click at [529, 159] on div "h ero.moveUp press enter h ero.moveDown press enter h ero.moveLeft press enter …" at bounding box center [538, 184] width 181 height 149
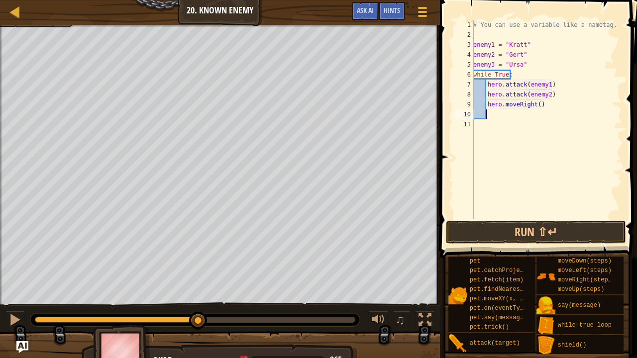
scroll to position [4, 0]
drag, startPoint x: 539, startPoint y: 104, endPoint x: 486, endPoint y: 107, distance: 52.8
click at [486, 107] on div "# You can use a variable like a nametag. enemy1 = "[PERSON_NAME]" enemy2 = "[PE…" at bounding box center [546, 129] width 151 height 219
type textarea "hero.moveRight()"
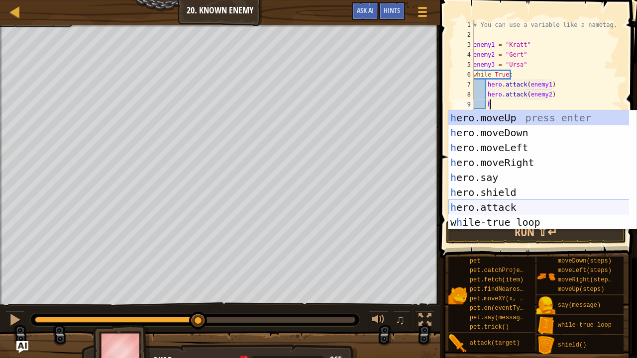
click at [468, 203] on div "h ero.moveUp press enter h ero.moveDown press enter h ero.moveLeft press enter …" at bounding box center [538, 184] width 181 height 149
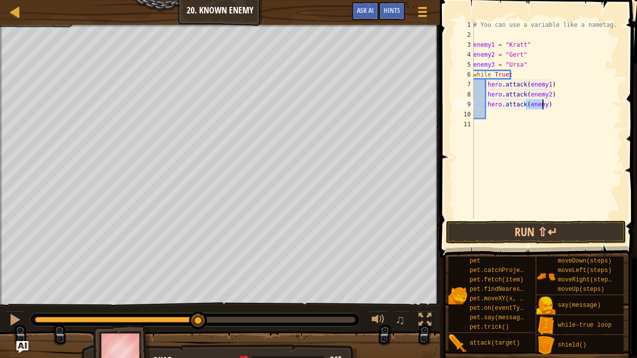
click at [541, 108] on div "# You can use a variable like a nametag. enemy1 = "[PERSON_NAME]" enemy2 = "[PE…" at bounding box center [546, 119] width 151 height 199
type textarea "hero.attack(enemy3)"
click at [521, 238] on button "Run ⇧↵" at bounding box center [536, 232] width 180 height 23
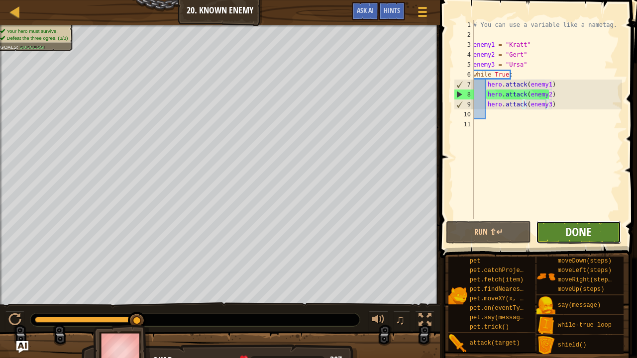
click at [572, 232] on span "Done" at bounding box center [578, 232] width 26 height 16
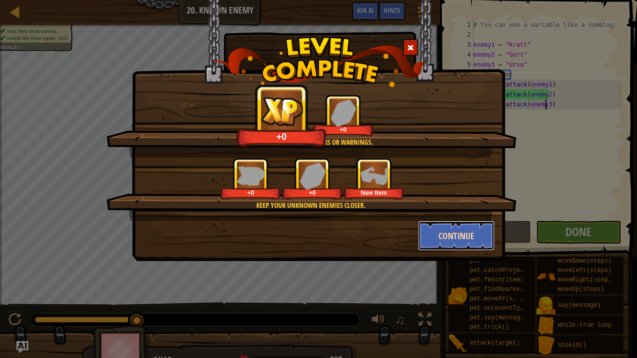
click at [425, 238] on button "Continue" at bounding box center [456, 236] width 77 height 30
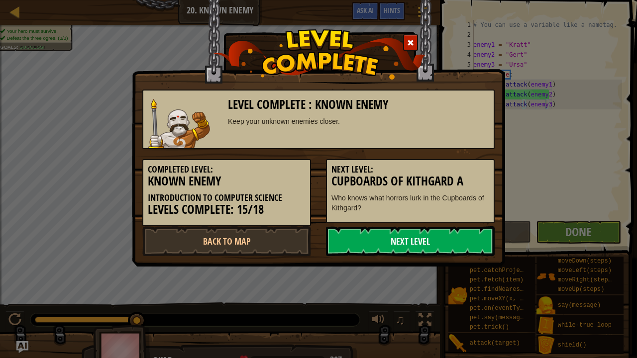
click at [424, 243] on link "Next Level" at bounding box center [410, 241] width 169 height 30
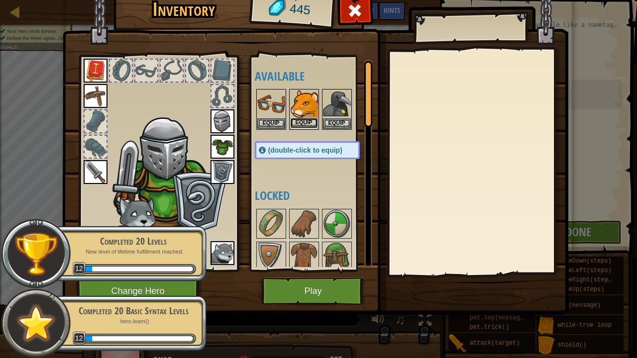
click at [310, 122] on button "Equip" at bounding box center [304, 123] width 28 height 10
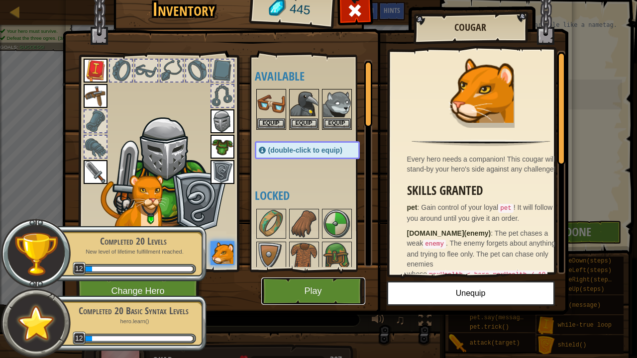
click at [328, 290] on button "Play" at bounding box center [313, 291] width 104 height 27
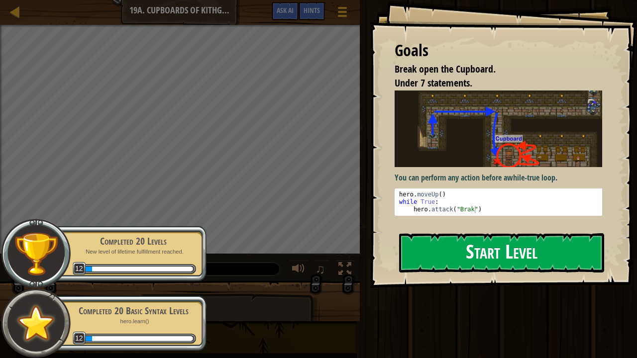
click at [482, 233] on button "Start Level" at bounding box center [501, 252] width 205 height 39
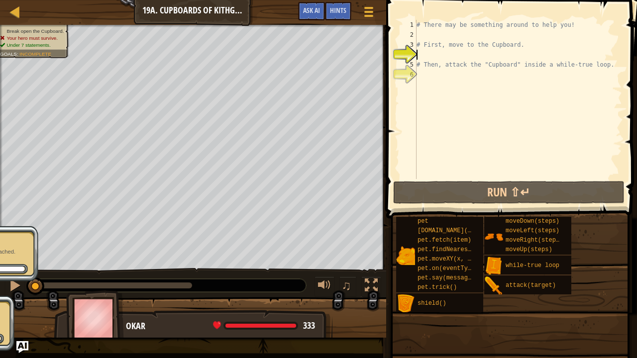
click at [453, 78] on div "# There may be something around to help you! # First, move to the Cupboard. # T…" at bounding box center [517, 109] width 207 height 179
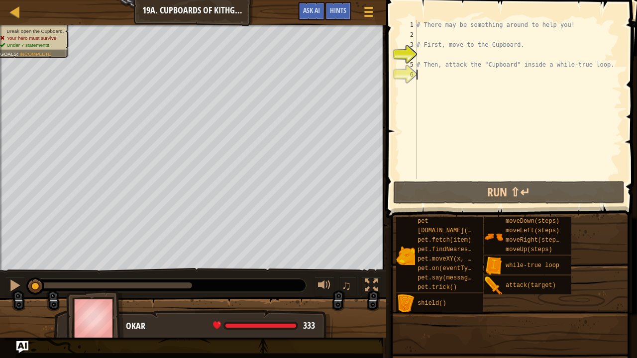
type textarea "h"
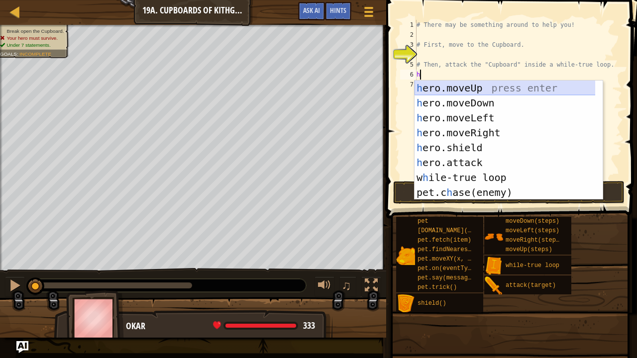
click at [455, 95] on div "h ero.moveUp press enter h ero.moveDown press enter h ero.moveLeft press enter …" at bounding box center [504, 155] width 181 height 149
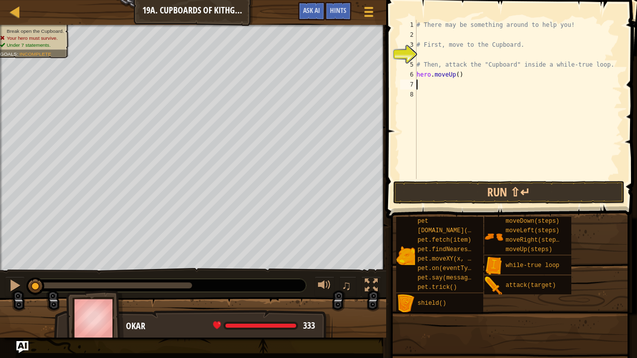
click at [459, 72] on div "# There may be something around to help you! # First, move to the Cupboard. # T…" at bounding box center [517, 109] width 207 height 179
type textarea "h"
type textarea "# Then, attack the "Cupboard" in"
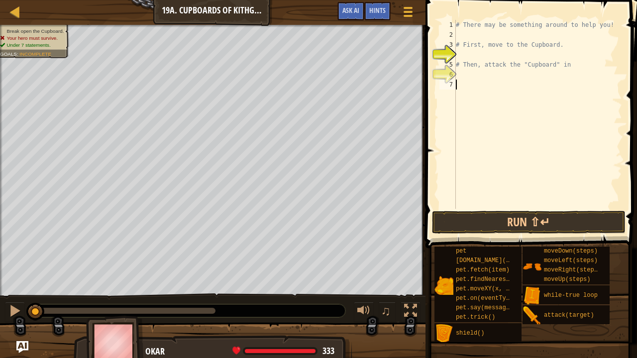
drag, startPoint x: 471, startPoint y: 84, endPoint x: 479, endPoint y: 85, distance: 9.0
click at [479, 85] on div "# There may be something around to help you! # First, move to the Cupboard. # T…" at bounding box center [538, 124] width 168 height 209
click at [477, 76] on div "# There may be something around to help you! # First, move to the Cupboard. # T…" at bounding box center [538, 124] width 168 height 209
type textarea "h"
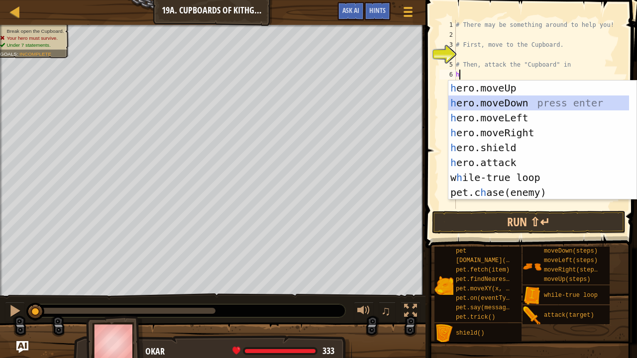
click at [481, 98] on div "h ero.moveUp press enter h ero.moveDown press enter h ero.moveLeft press enter …" at bounding box center [538, 155] width 181 height 149
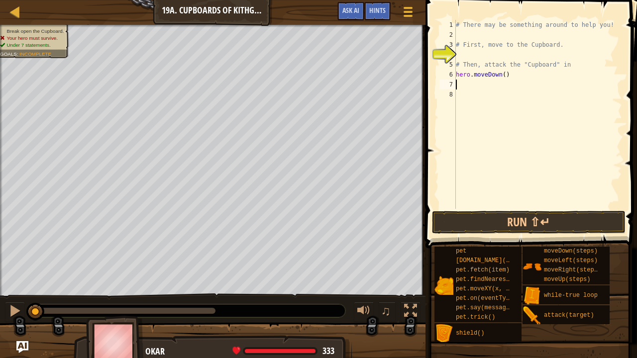
type textarea "h"
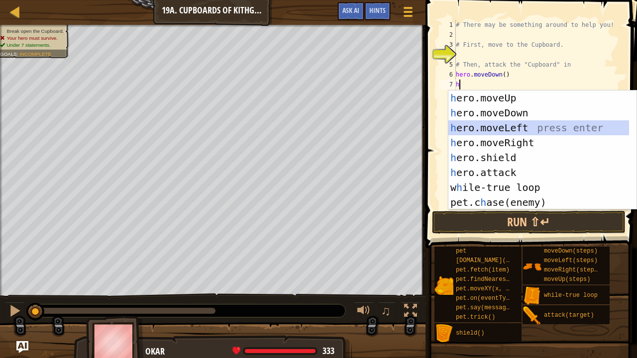
click at [517, 127] on div "h ero.moveUp press enter h ero.moveDown press enter h ero.moveLeft press enter …" at bounding box center [538, 165] width 181 height 149
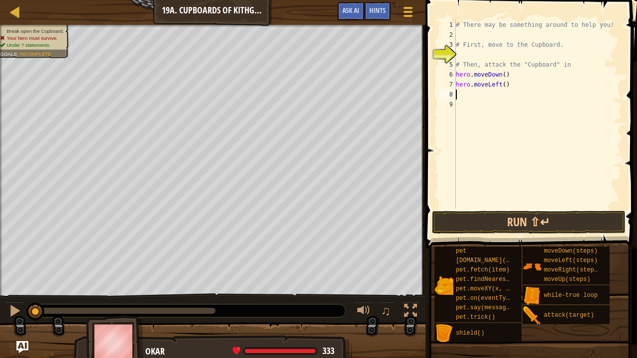
click at [500, 85] on div "# There may be something around to help you! # First, move to the Cupboard. # T…" at bounding box center [538, 124] width 168 height 209
type textarea "hero.moveLeft(2)"
click at [524, 220] on button "Run ⇧↵" at bounding box center [528, 222] width 193 height 23
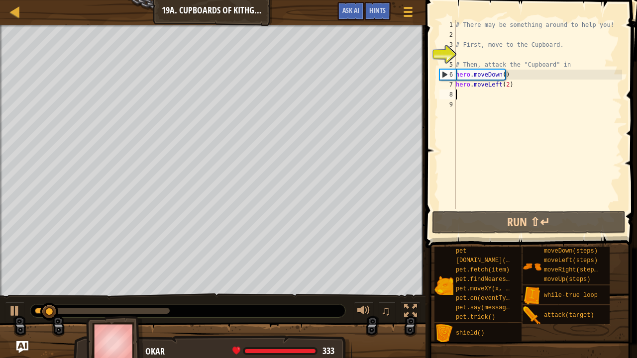
click at [479, 91] on div "# There may be something around to help you! # First, move to the Cupboard. # T…" at bounding box center [538, 124] width 168 height 209
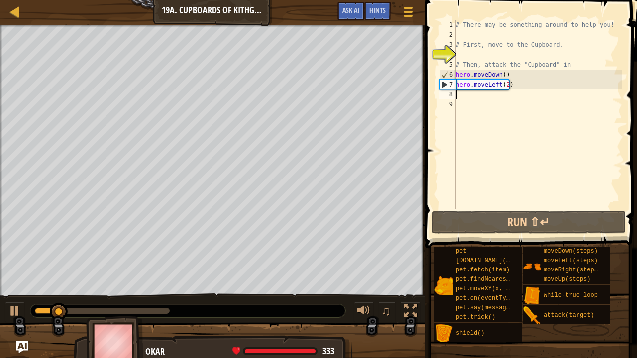
type textarea "h"
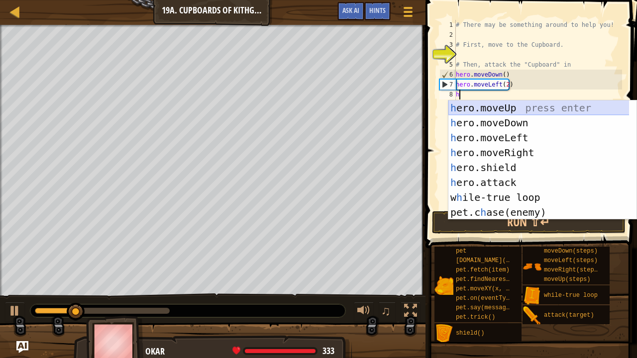
click at [510, 113] on div "h ero.moveUp press enter h ero.moveDown press enter h ero.moveLeft press enter …" at bounding box center [538, 174] width 181 height 149
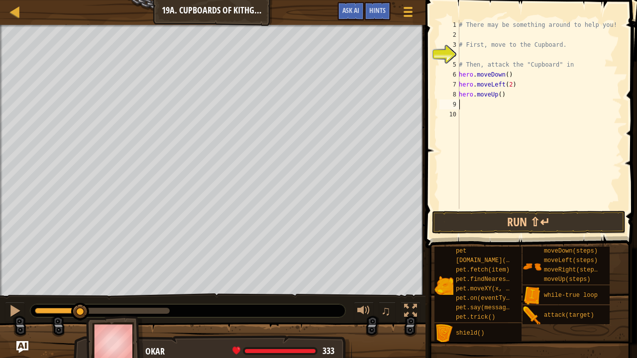
click at [493, 95] on div "# There may be something around to help you! # First, move to the Cupboard. # T…" at bounding box center [539, 124] width 165 height 209
click at [499, 93] on div "# There may be something around to help you! # First, move to the Cupboard. # T…" at bounding box center [539, 124] width 165 height 209
type textarea "hero.moveUp(2)"
click at [498, 98] on div "# There may be something around to help you! # First, move to the Cupboard. # T…" at bounding box center [539, 124] width 165 height 209
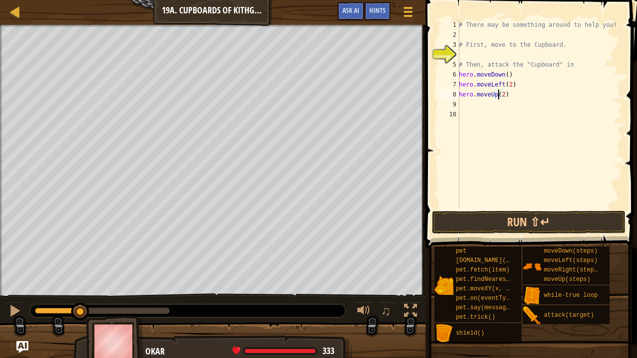
click at [498, 98] on div "# There may be something around to help you! # First, move to the Cupboard. # T…" at bounding box center [539, 124] width 165 height 209
click at [502, 109] on div "# There may be something around to help you! # First, move to the Cupboard. # T…" at bounding box center [539, 124] width 165 height 209
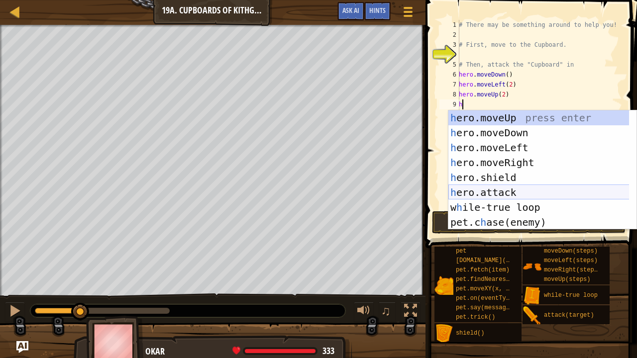
click at [513, 193] on div "h ero.moveUp press enter h ero.moveDown press enter h ero.moveLeft press enter …" at bounding box center [538, 184] width 181 height 149
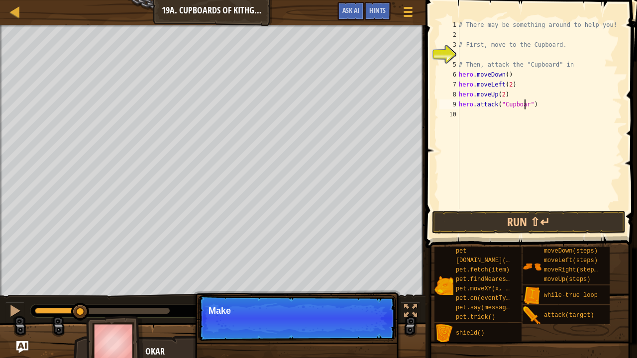
scroll to position [4, 5]
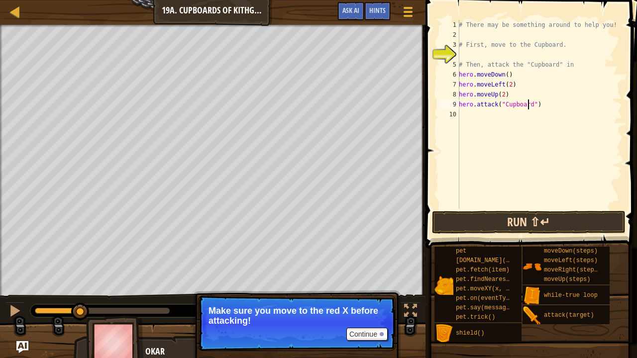
type textarea "hero.attack("Cupboard")"
click at [577, 224] on button "Run ⇧↵" at bounding box center [528, 222] width 193 height 23
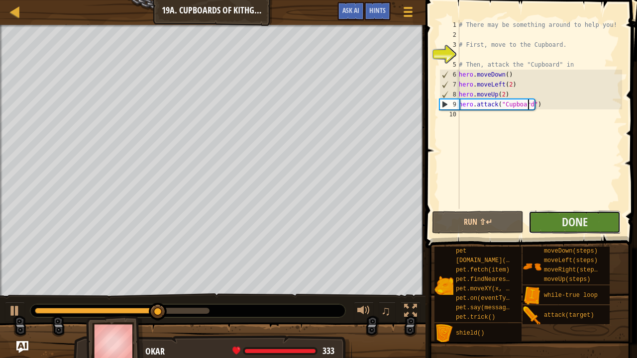
click at [558, 231] on button "Done" at bounding box center [574, 222] width 92 height 23
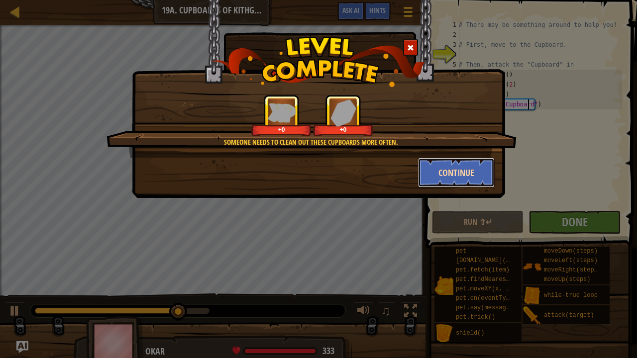
click at [479, 178] on button "Continue" at bounding box center [456, 173] width 77 height 30
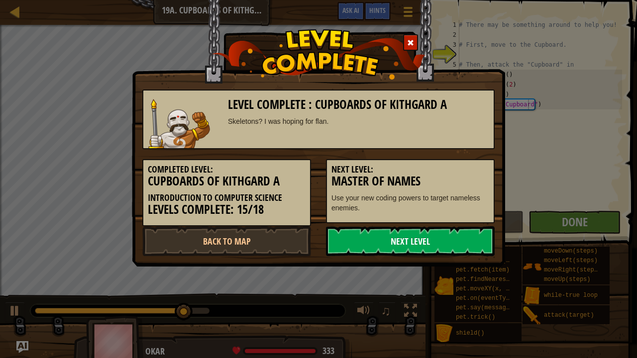
click at [467, 242] on link "Next Level" at bounding box center [410, 241] width 169 height 30
click at [454, 255] on link "Next Level" at bounding box center [410, 241] width 169 height 30
click at [453, 251] on link "Next Level" at bounding box center [410, 241] width 169 height 30
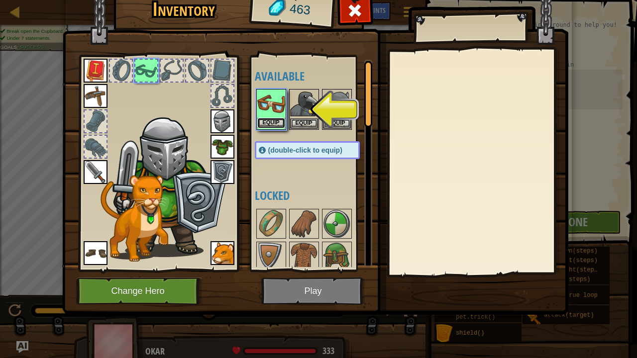
click at [281, 124] on button "Equip" at bounding box center [271, 123] width 28 height 10
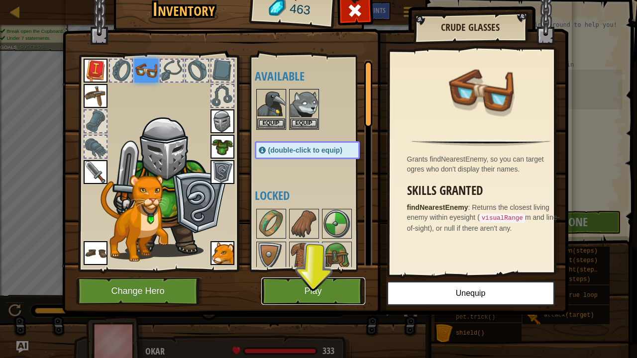
click at [341, 283] on button "Play" at bounding box center [313, 291] width 104 height 27
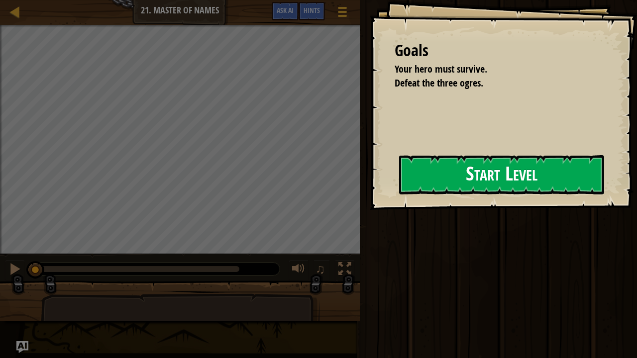
click at [497, 168] on button "Start Level" at bounding box center [501, 174] width 205 height 39
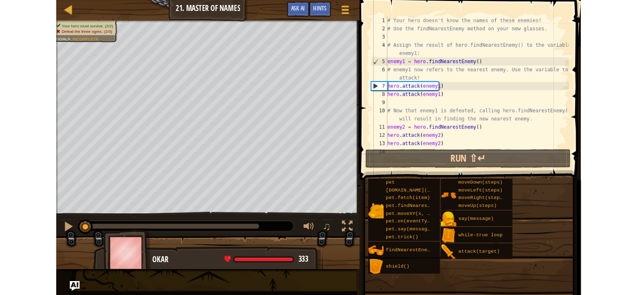
scroll to position [50, 0]
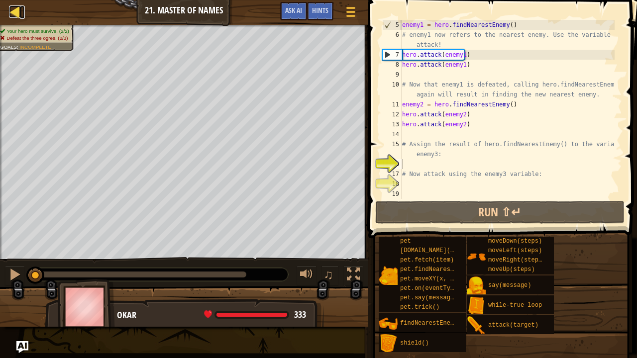
click at [23, 13] on link "Map" at bounding box center [22, 11] width 5 height 13
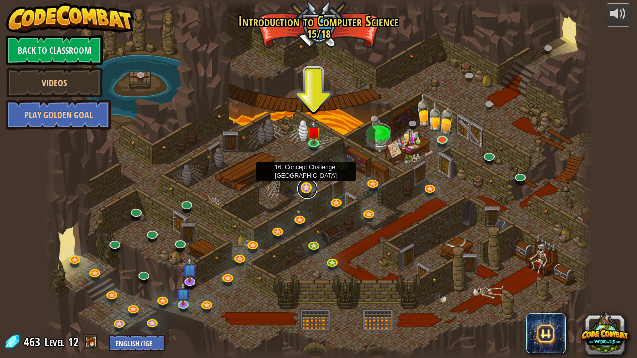
click at [305, 193] on link at bounding box center [307, 189] width 20 height 20
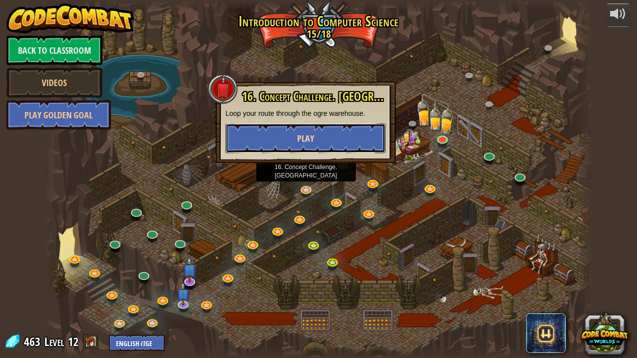
click at [306, 132] on span "Play" at bounding box center [305, 138] width 17 height 12
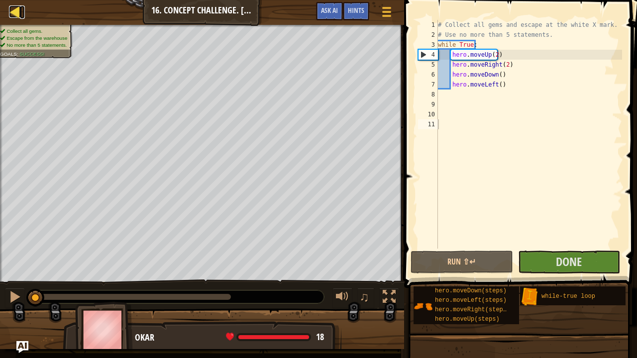
click at [18, 13] on div at bounding box center [15, 11] width 12 height 12
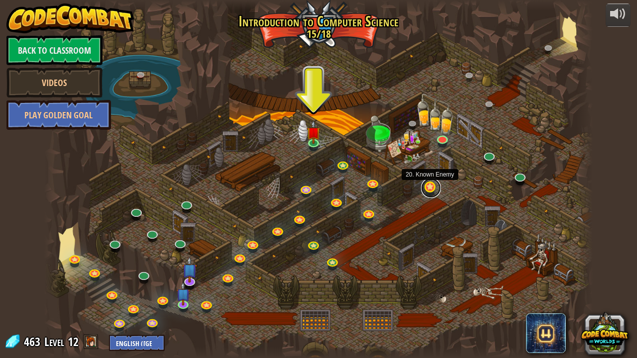
click at [428, 186] on link at bounding box center [431, 188] width 20 height 20
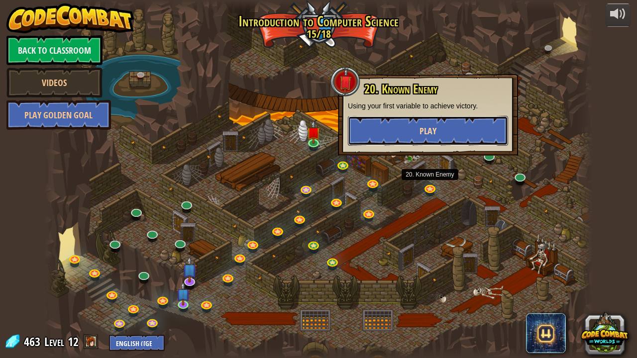
click at [433, 131] on span "Play" at bounding box center [427, 131] width 17 height 12
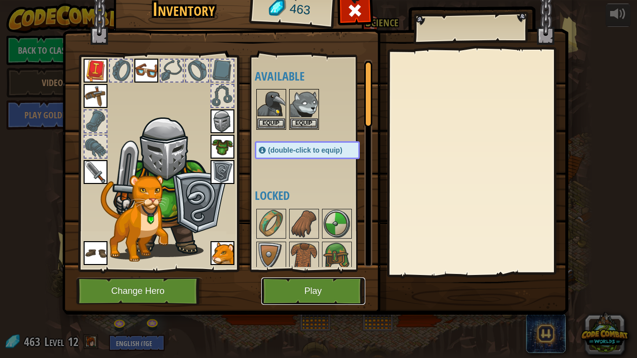
click at [316, 294] on button "Play" at bounding box center [313, 291] width 104 height 27
